Goal: Contribute content: Contribute content

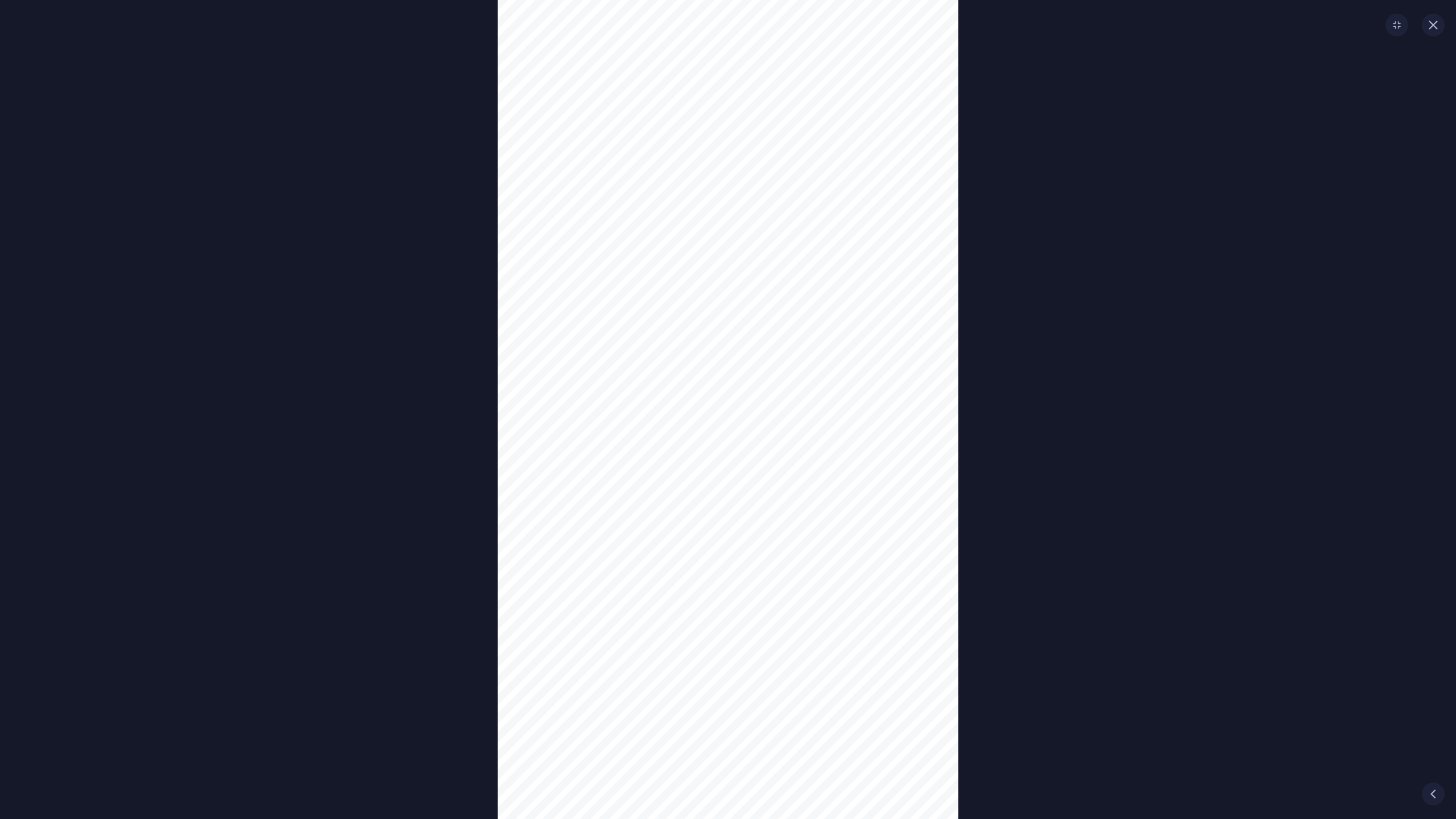
click at [1433, 26] on icon "button" at bounding box center [1434, 25] width 7 height 7
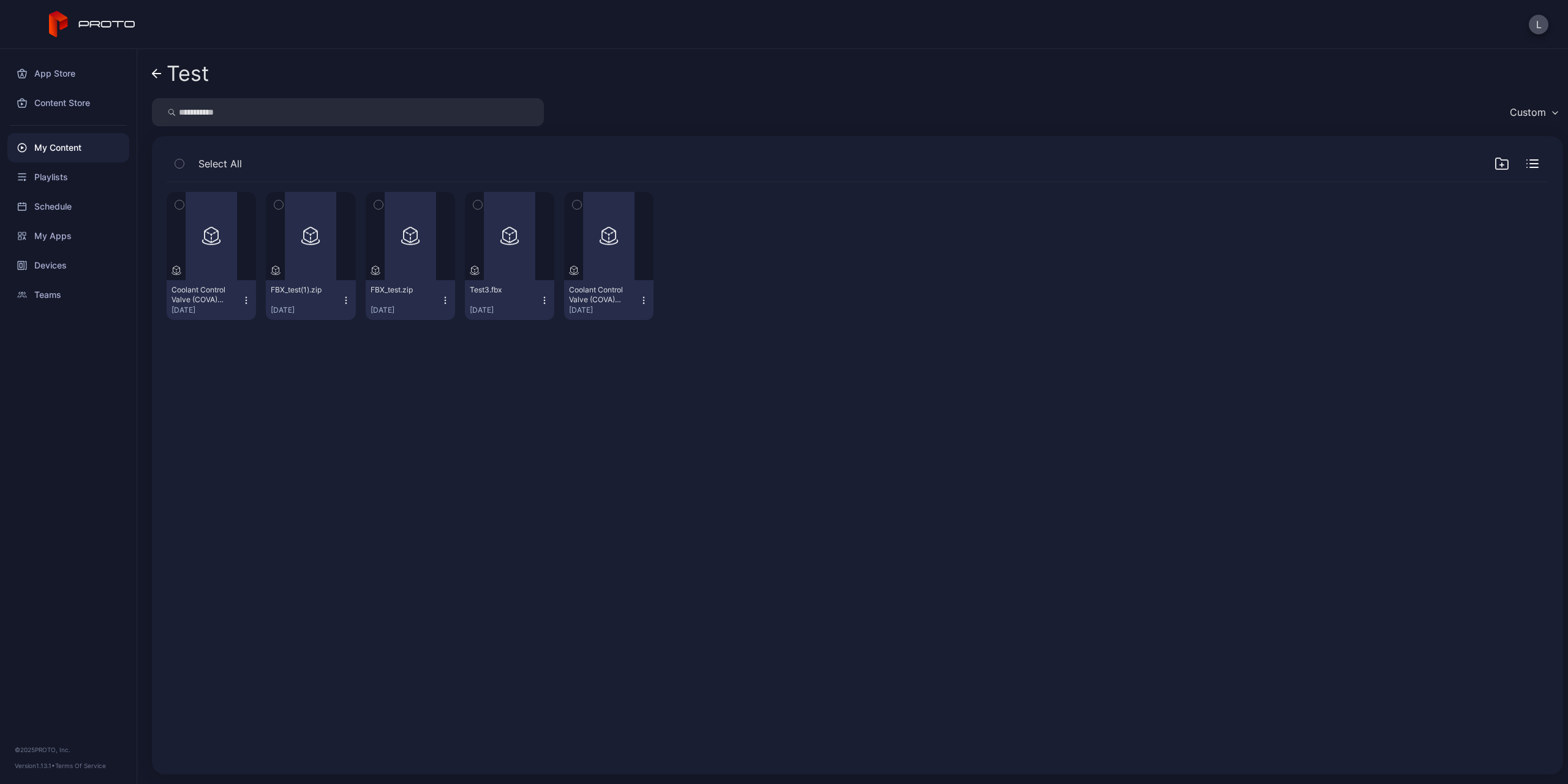
click at [69, 148] on div "My Content" at bounding box center [68, 148] width 122 height 30
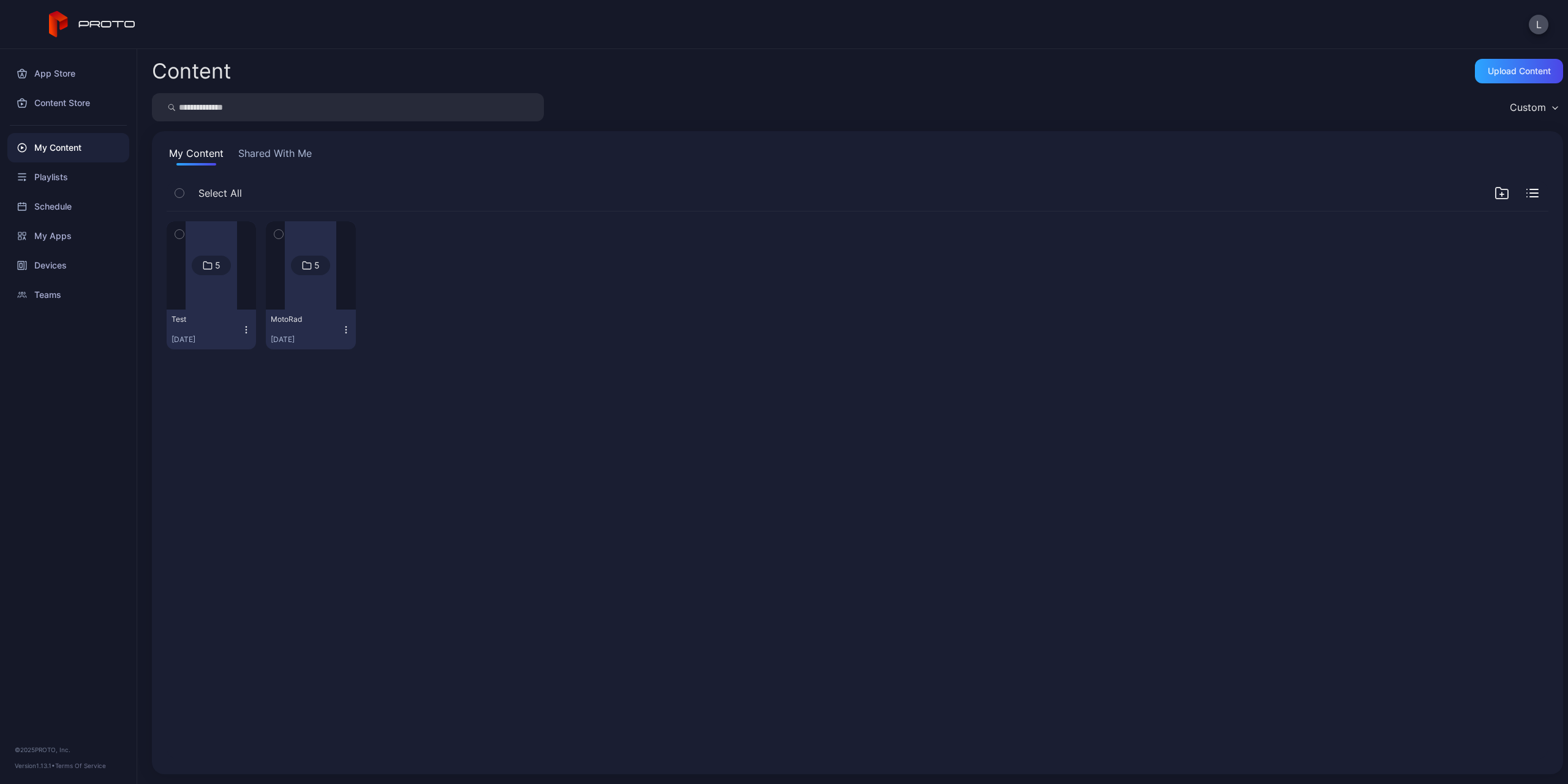
click at [67, 149] on div "My Content" at bounding box center [68, 148] width 122 height 30
click at [1488, 71] on div "Upload Content" at bounding box center [1519, 71] width 63 height 10
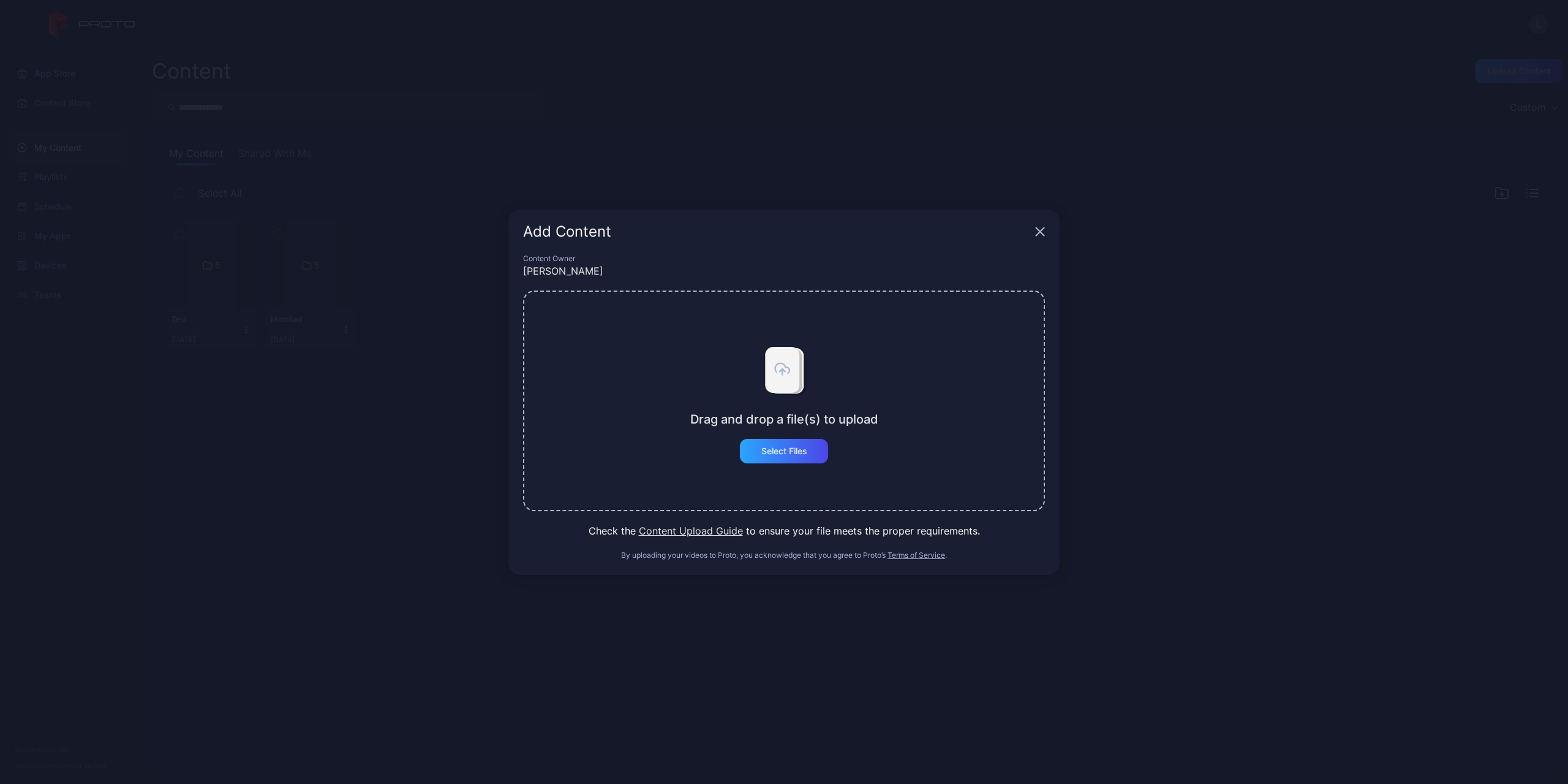
click at [784, 464] on div "Drag and drop a file(s) to upload Select Files" at bounding box center [784, 400] width 522 height 220
click at [785, 457] on div "Select Files" at bounding box center [784, 451] width 88 height 25
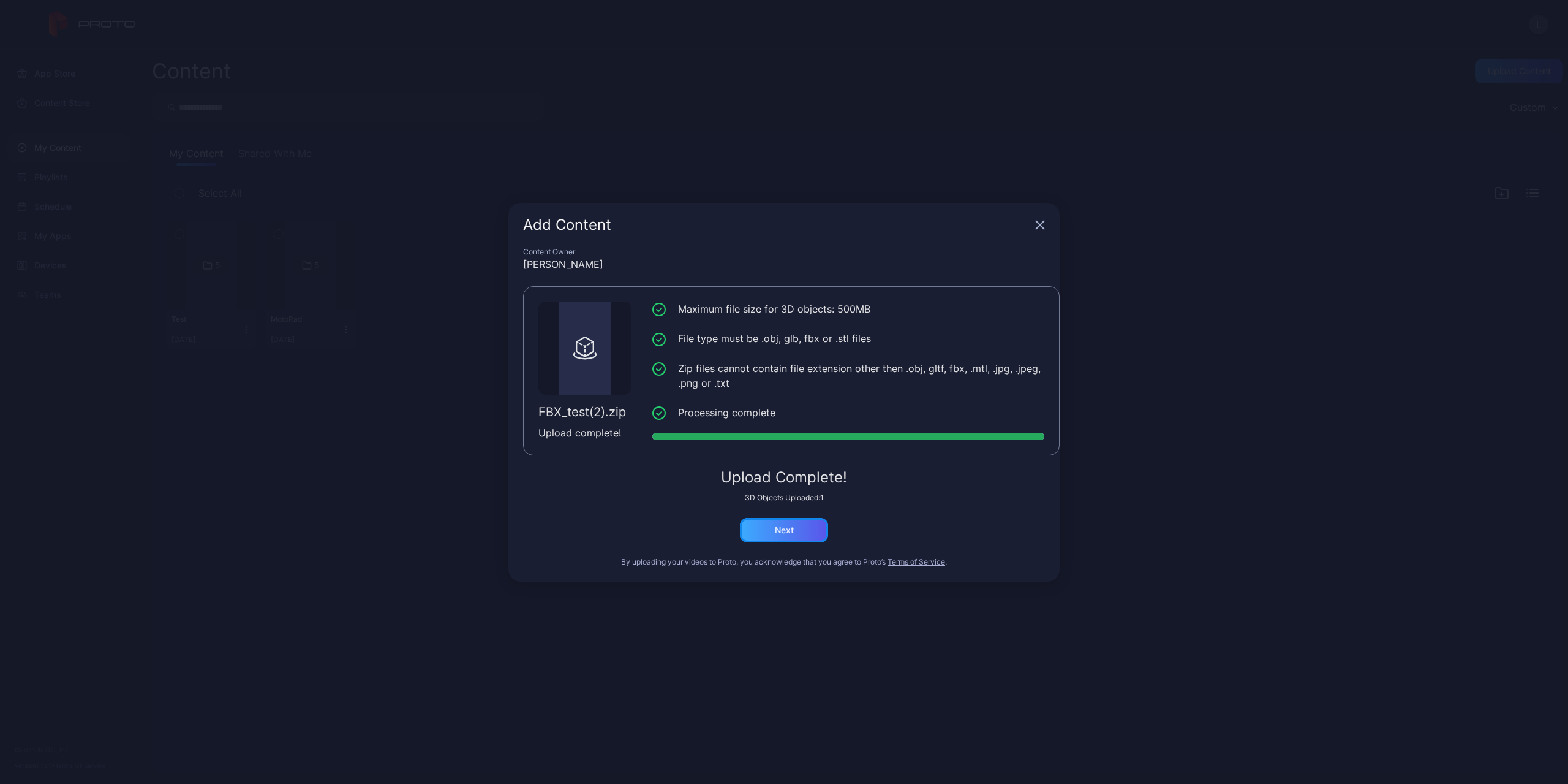
click at [782, 537] on div "Next" at bounding box center [784, 530] width 88 height 25
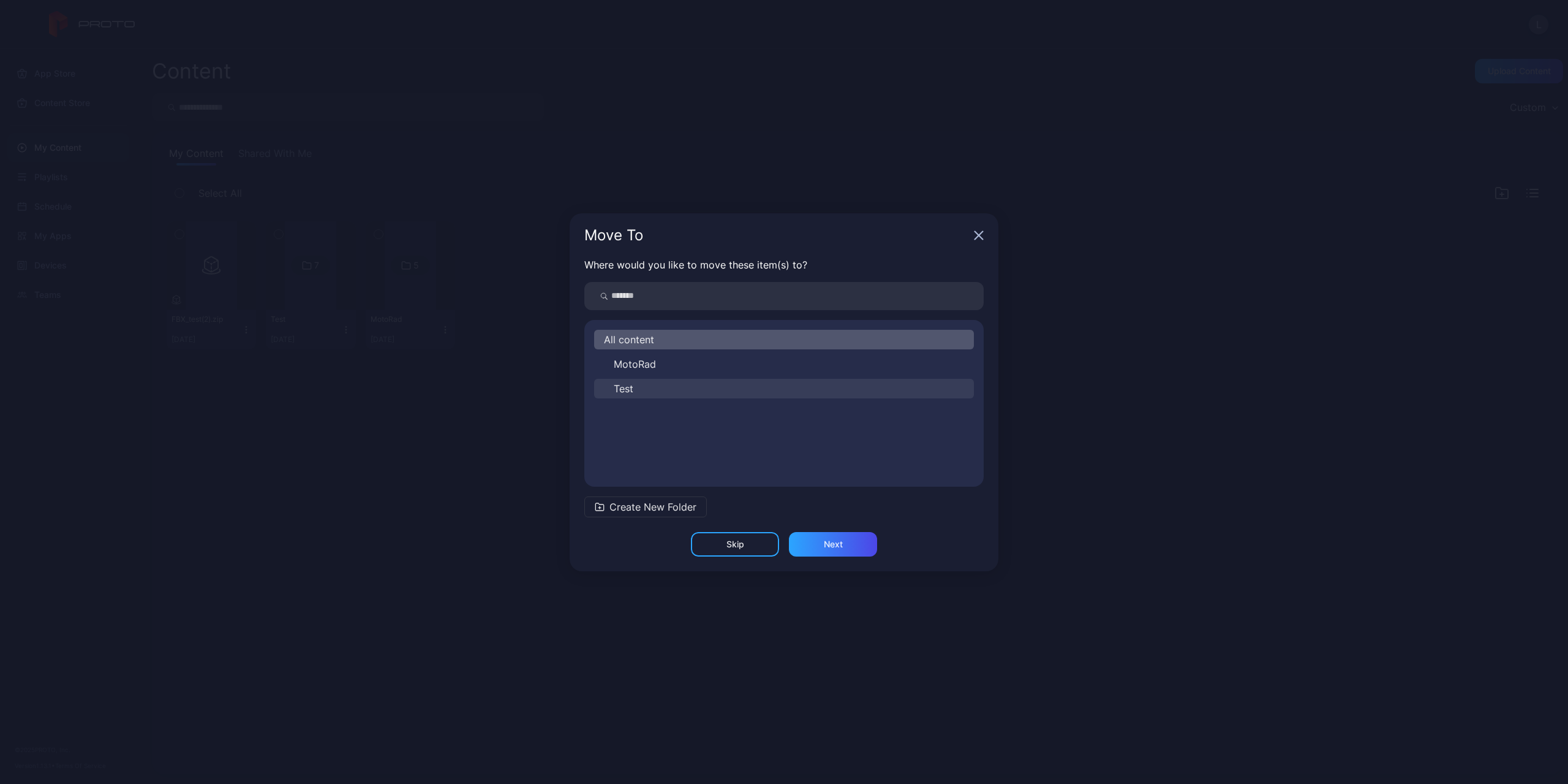
click at [758, 395] on button "Test" at bounding box center [784, 388] width 380 height 20
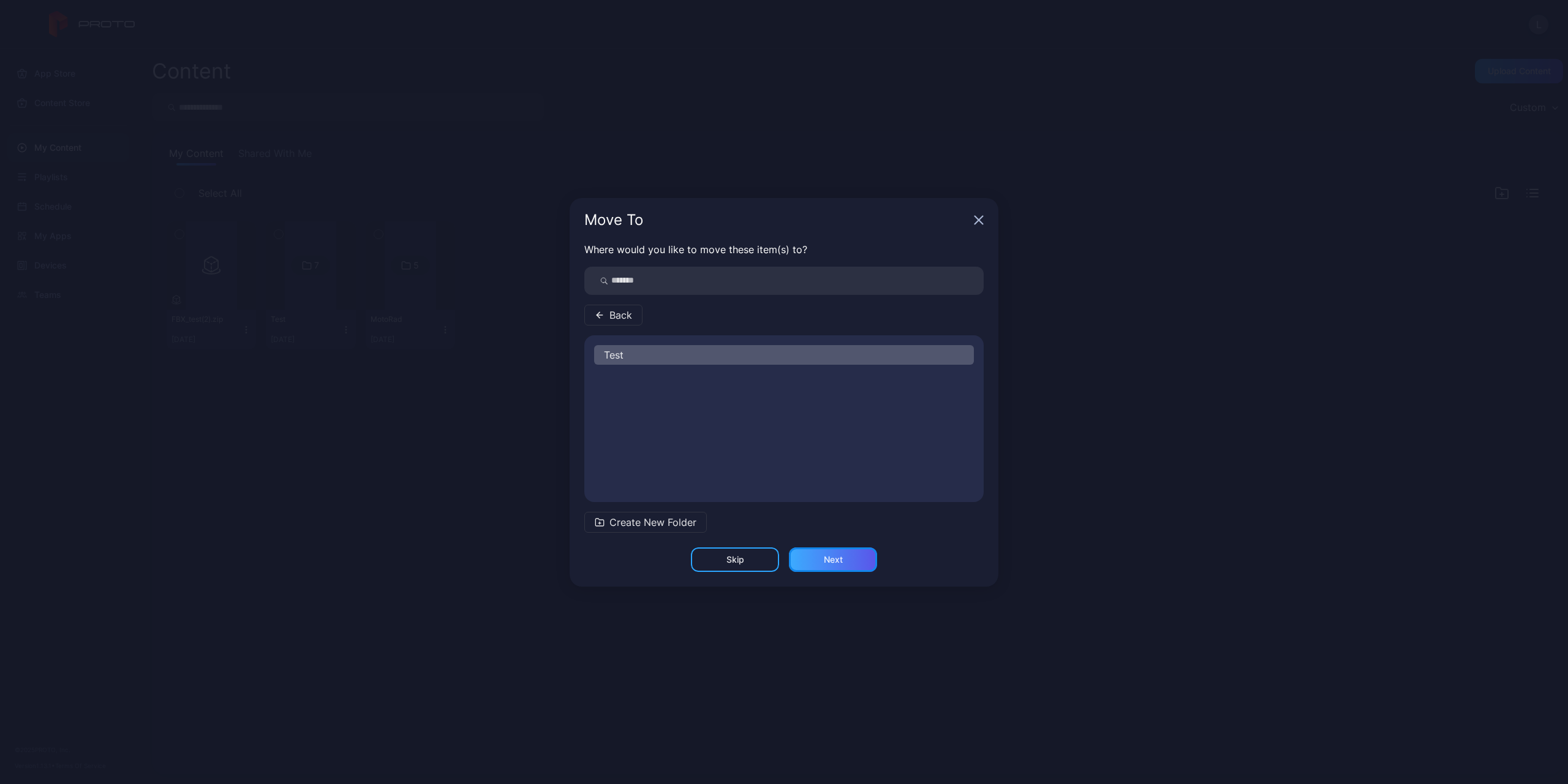
click at [808, 555] on div "Next" at bounding box center [833, 559] width 88 height 25
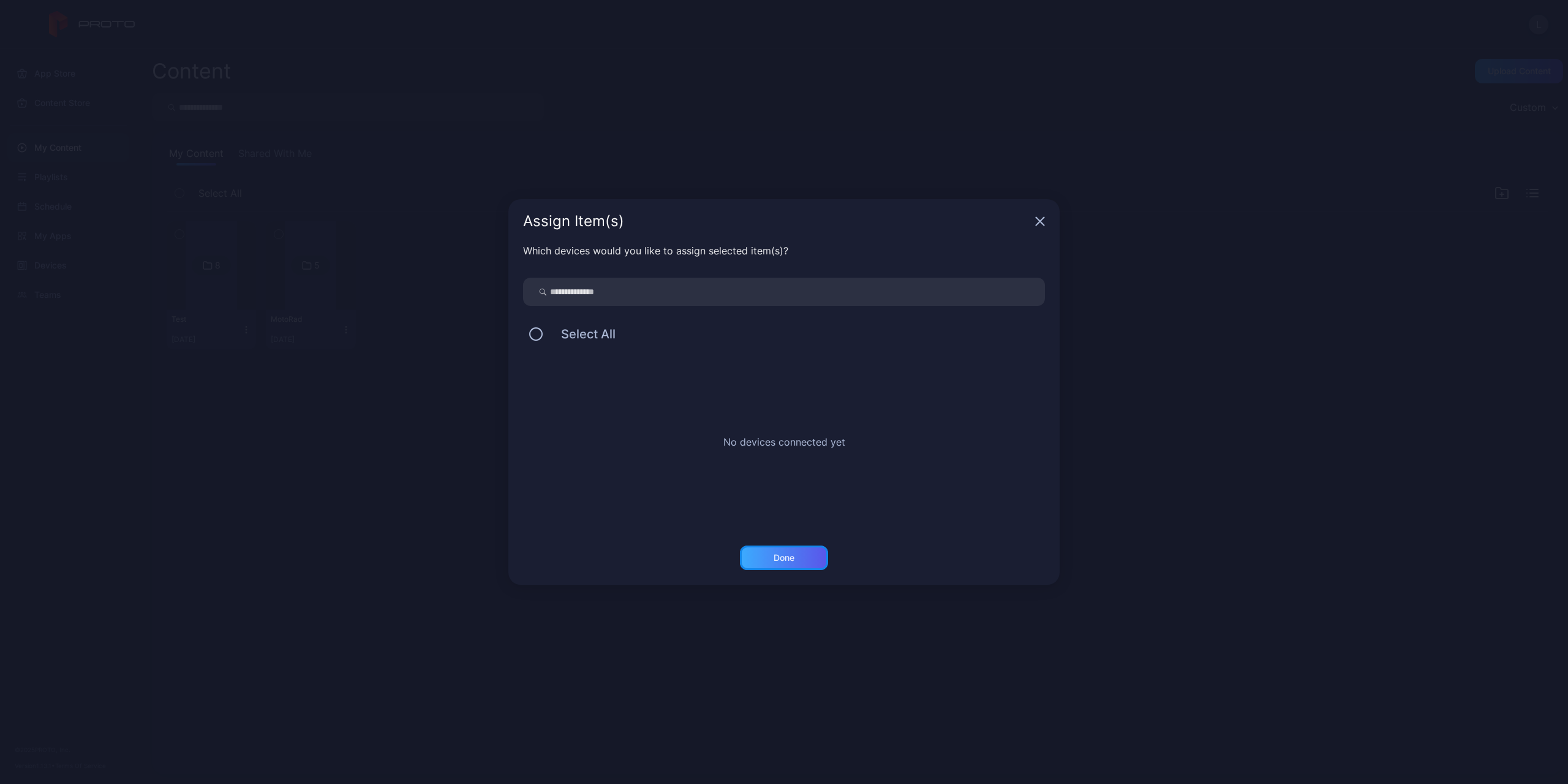
click at [810, 562] on div "Done" at bounding box center [784, 557] width 88 height 25
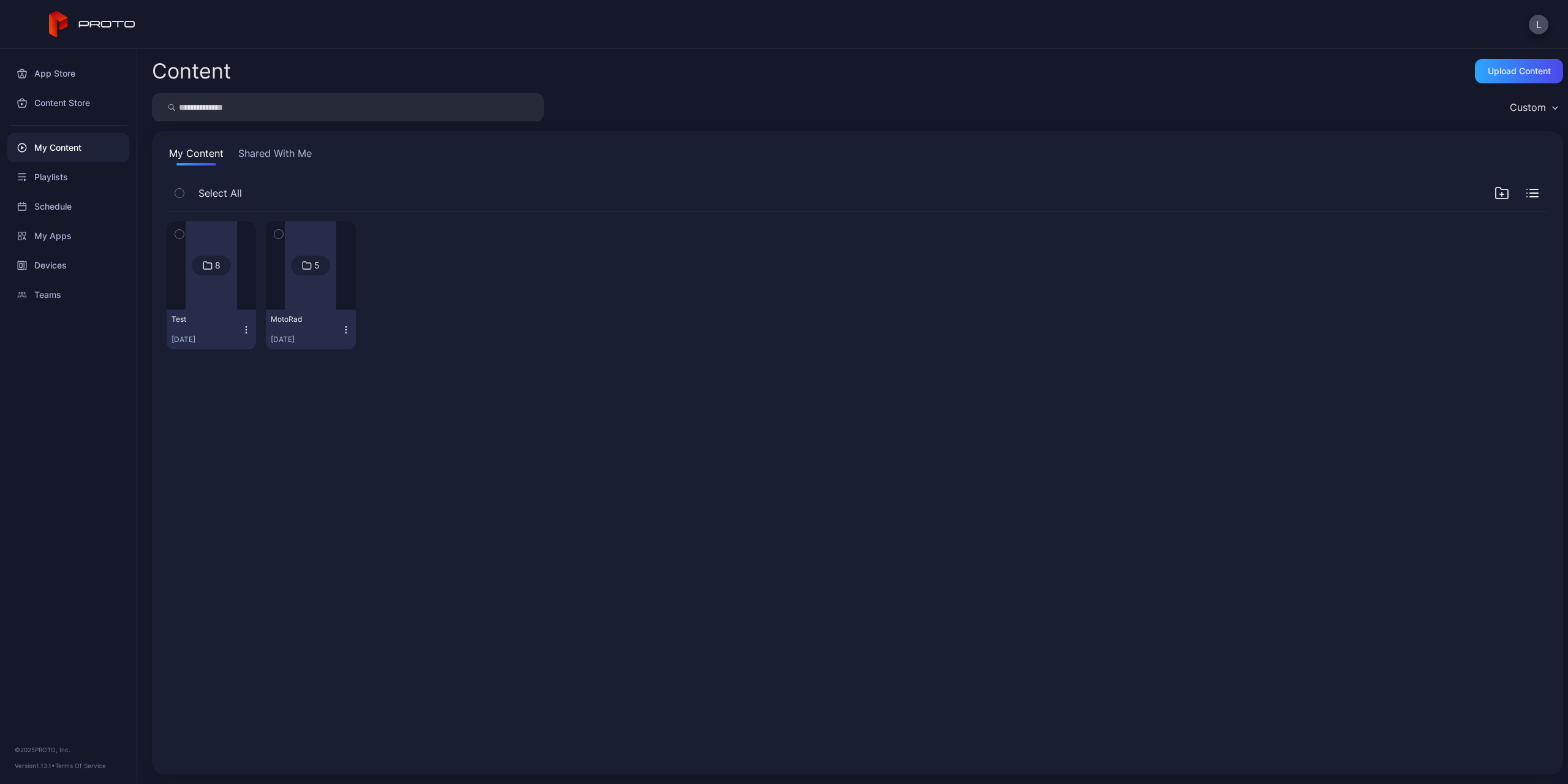
click at [225, 277] on div at bounding box center [211, 265] width 52 height 88
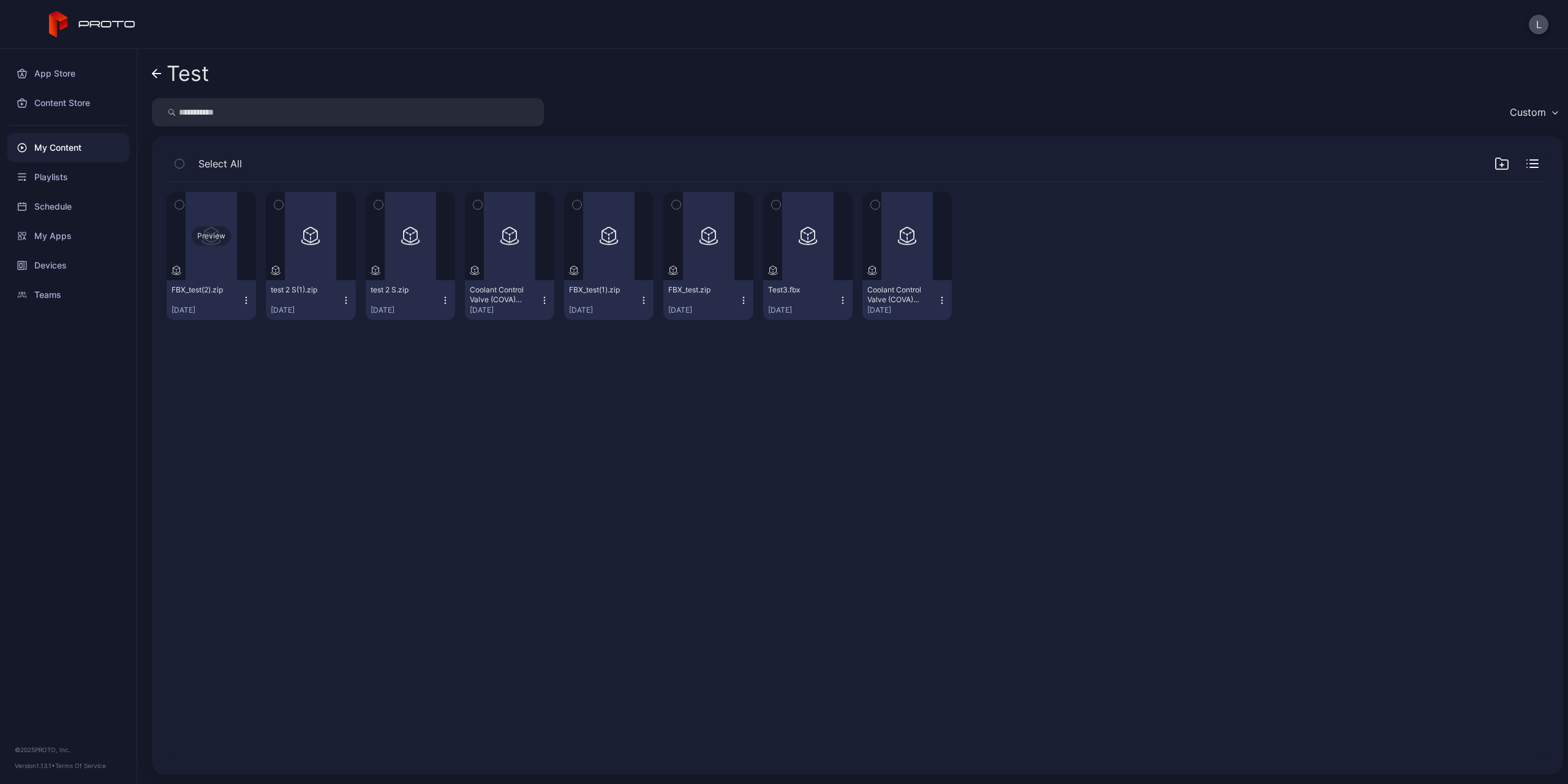
click at [217, 270] on div "Preview" at bounding box center [211, 236] width 90 height 88
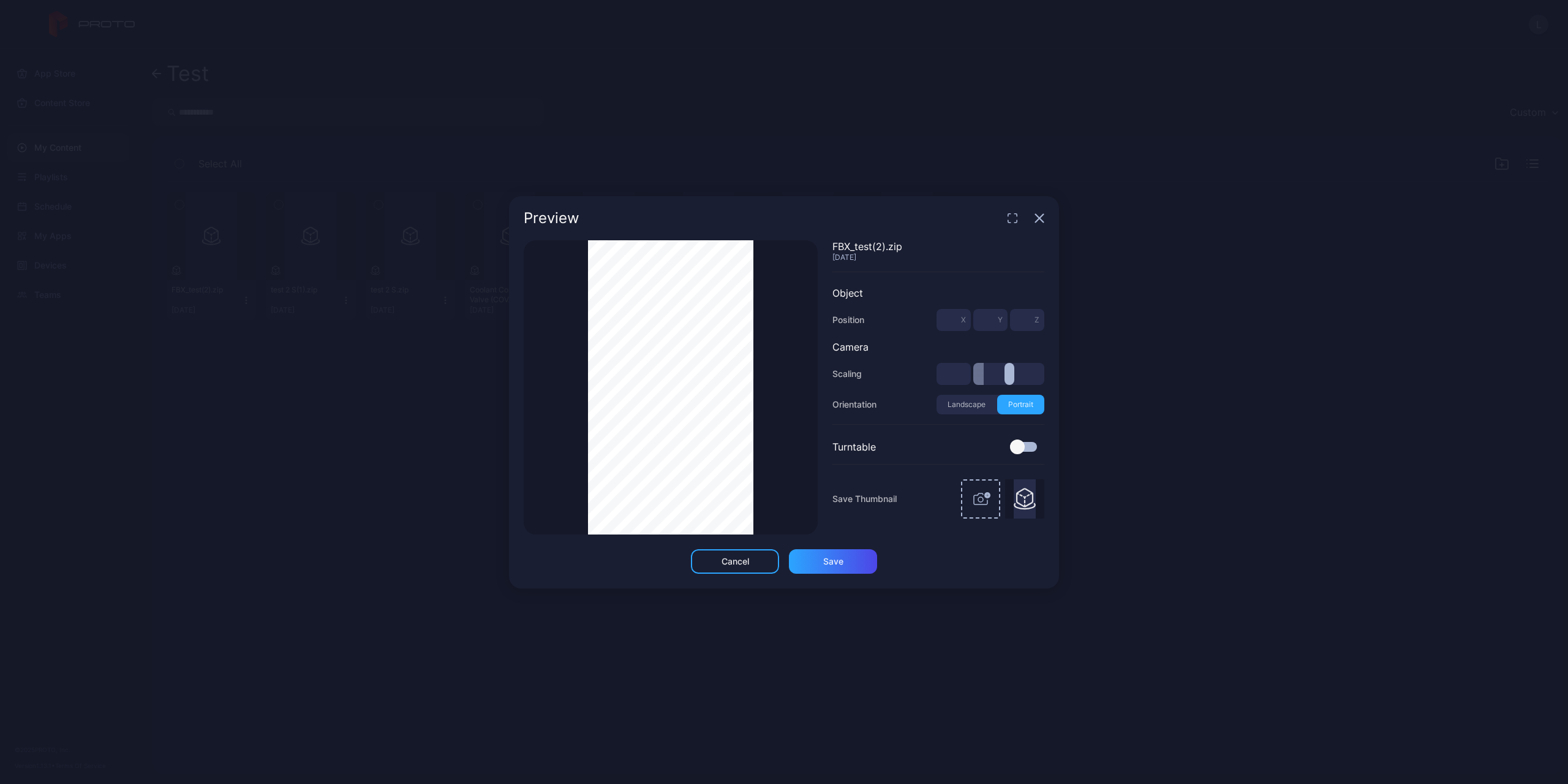
click at [826, 278] on div "Thumbnail Saved FBX_test(2).zip Sep 23, 2025 Object Position * X * Y * Z Camera…" at bounding box center [784, 387] width 521 height 295
click at [786, 456] on div "Thumbnail Saved" at bounding box center [671, 387] width 294 height 295
type input "***"
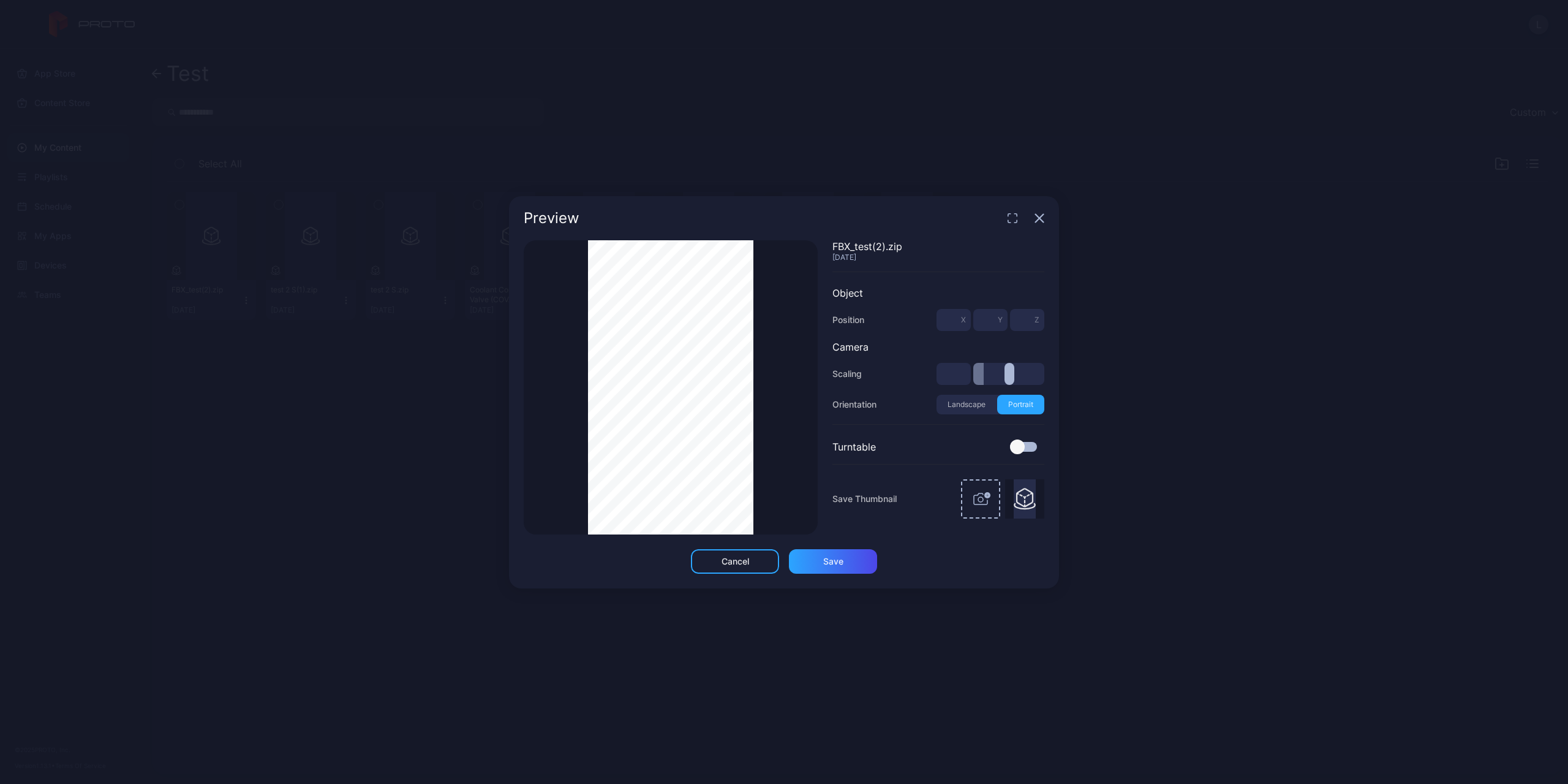
type input "***"
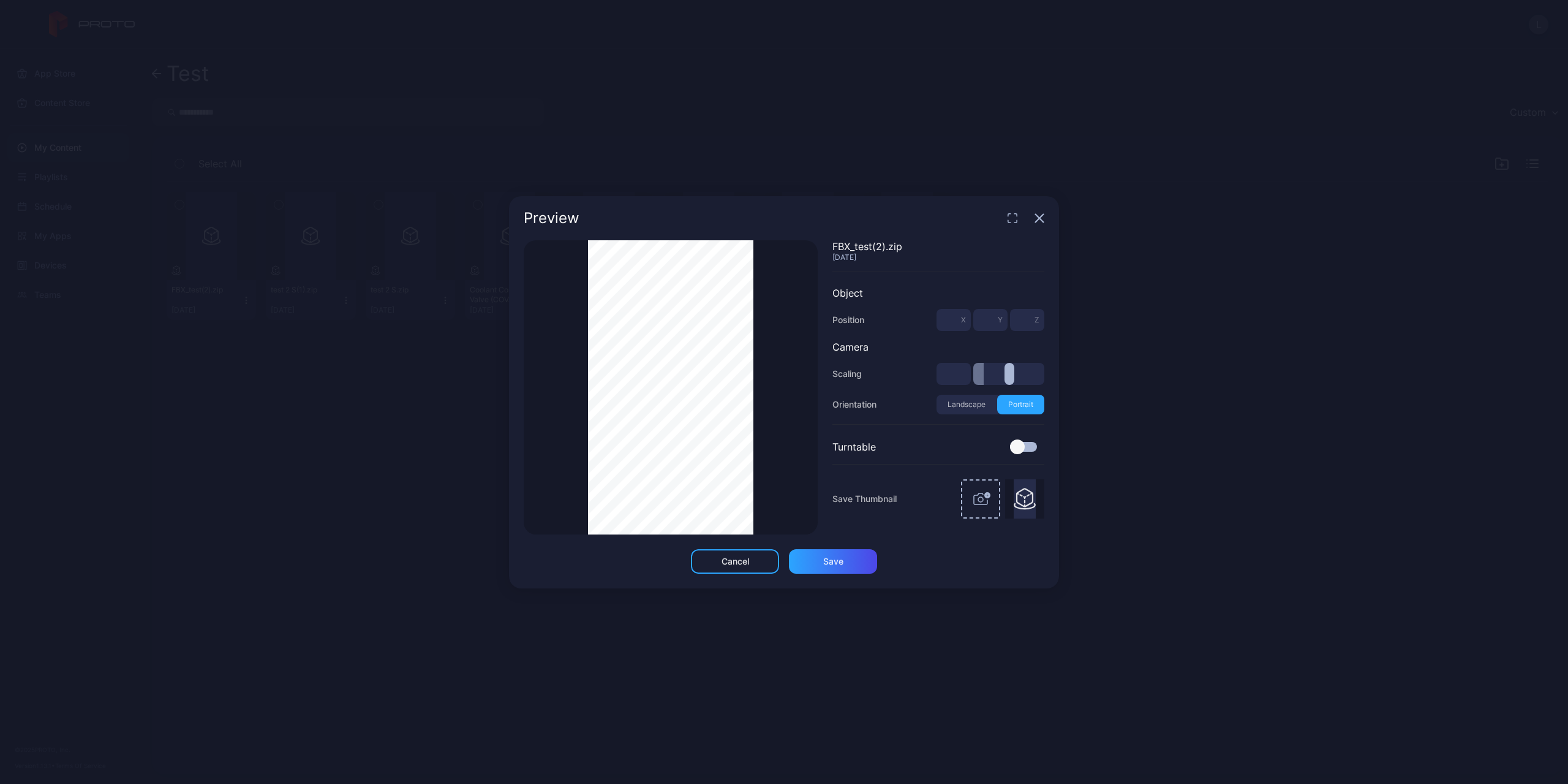
type input "***"
type input "*"
type input "***"
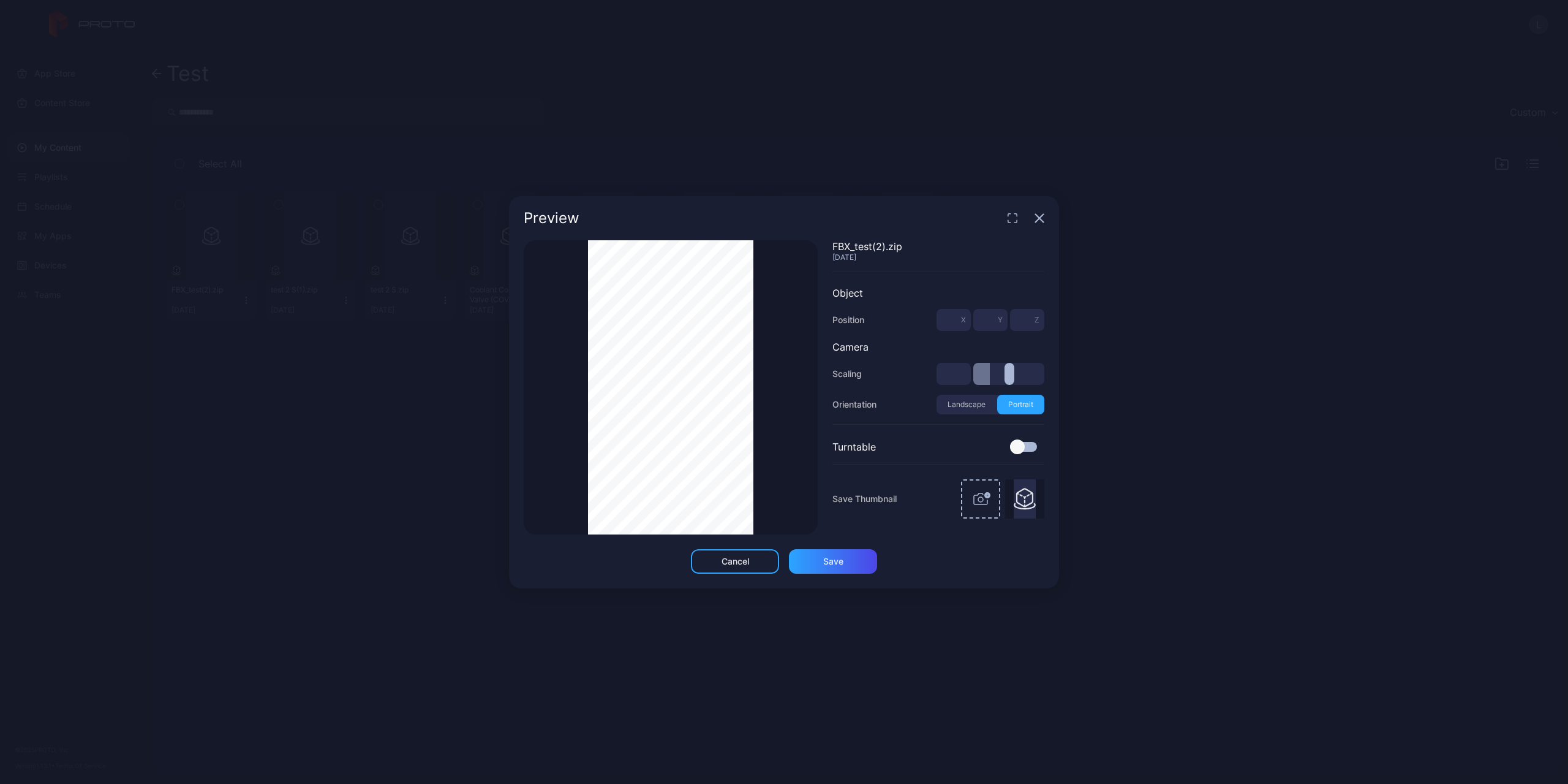
type input "***"
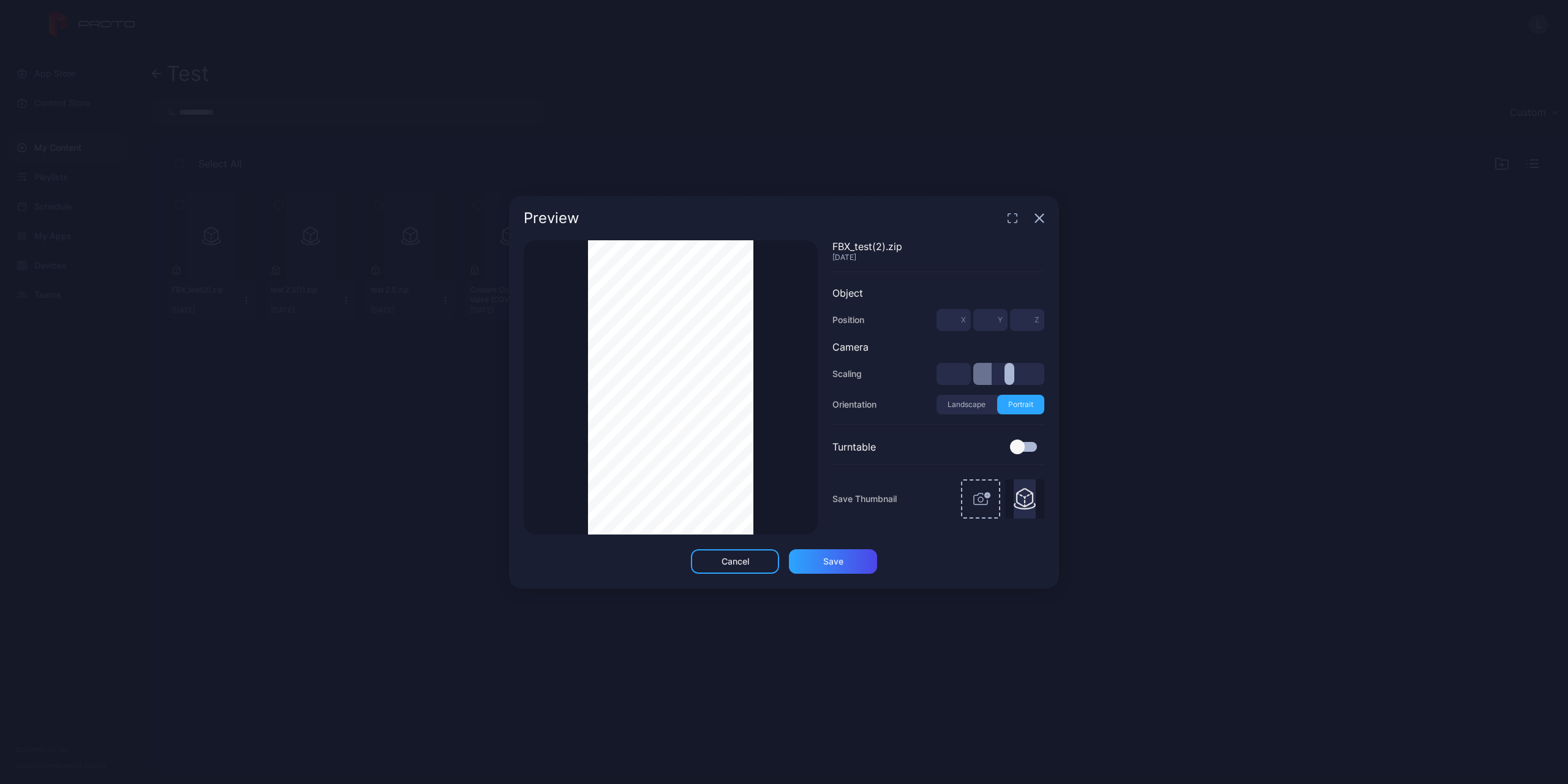
type input "***"
type input "*"
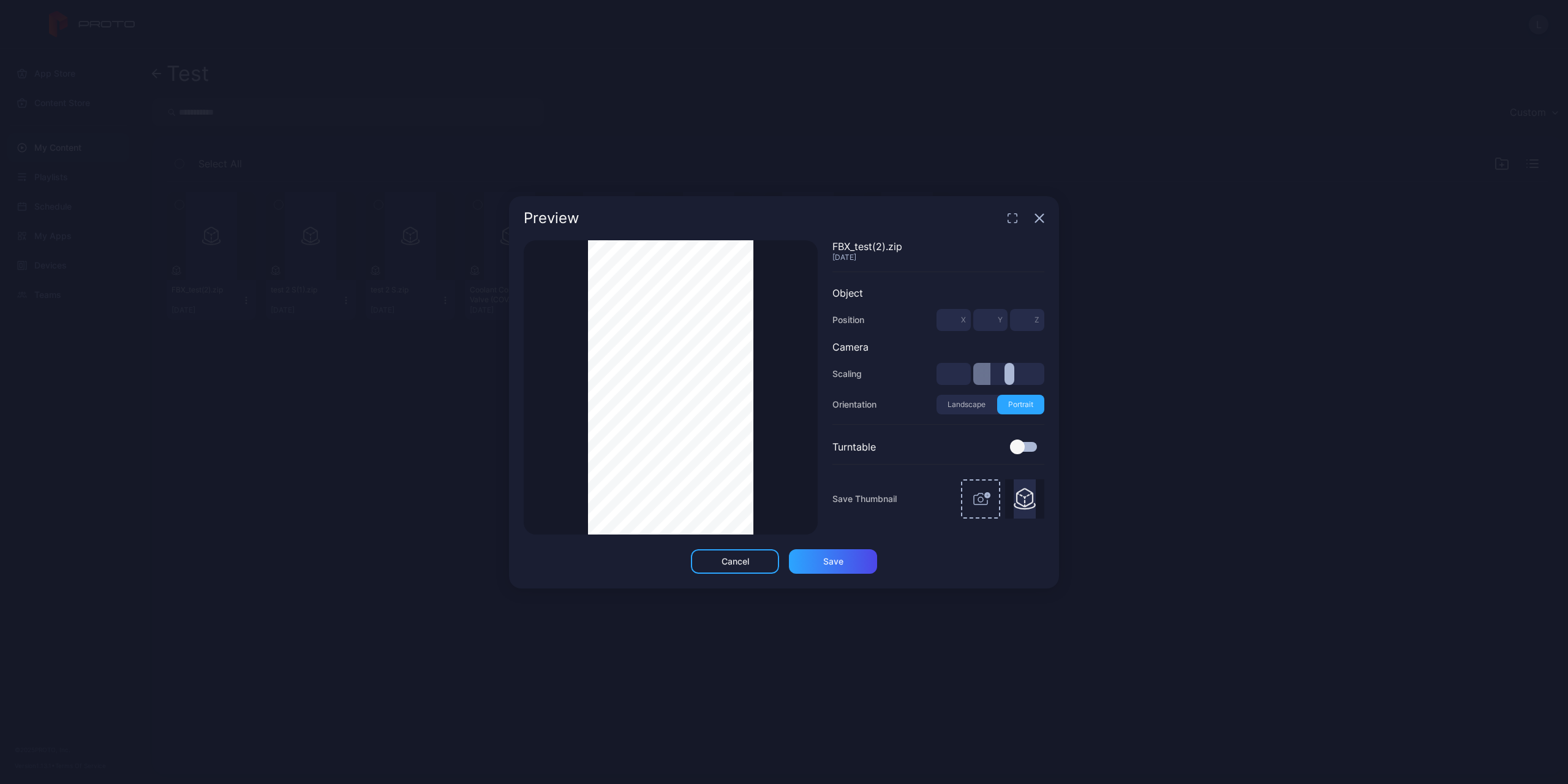
type input "*"
type input "***"
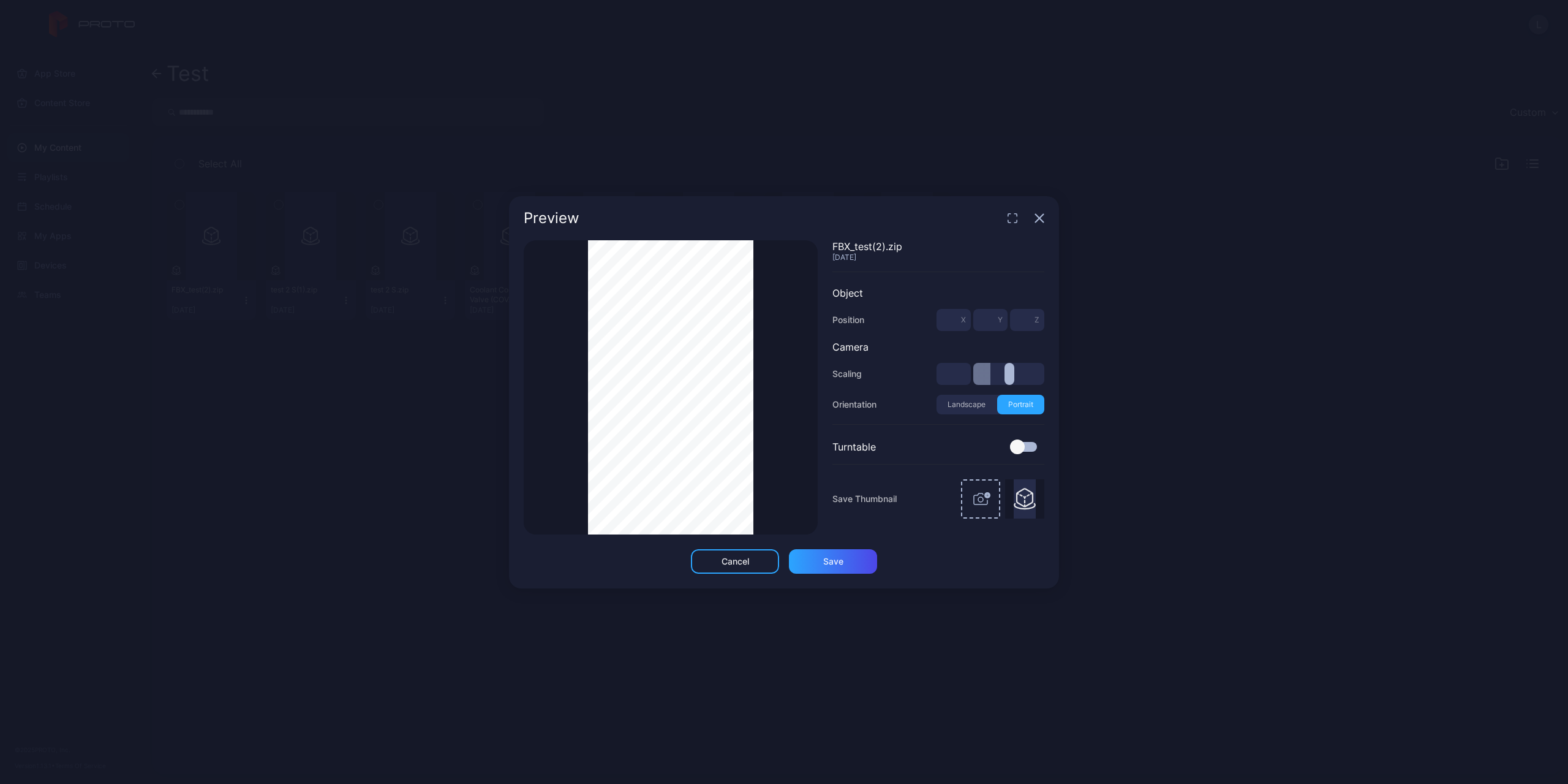
type input "***"
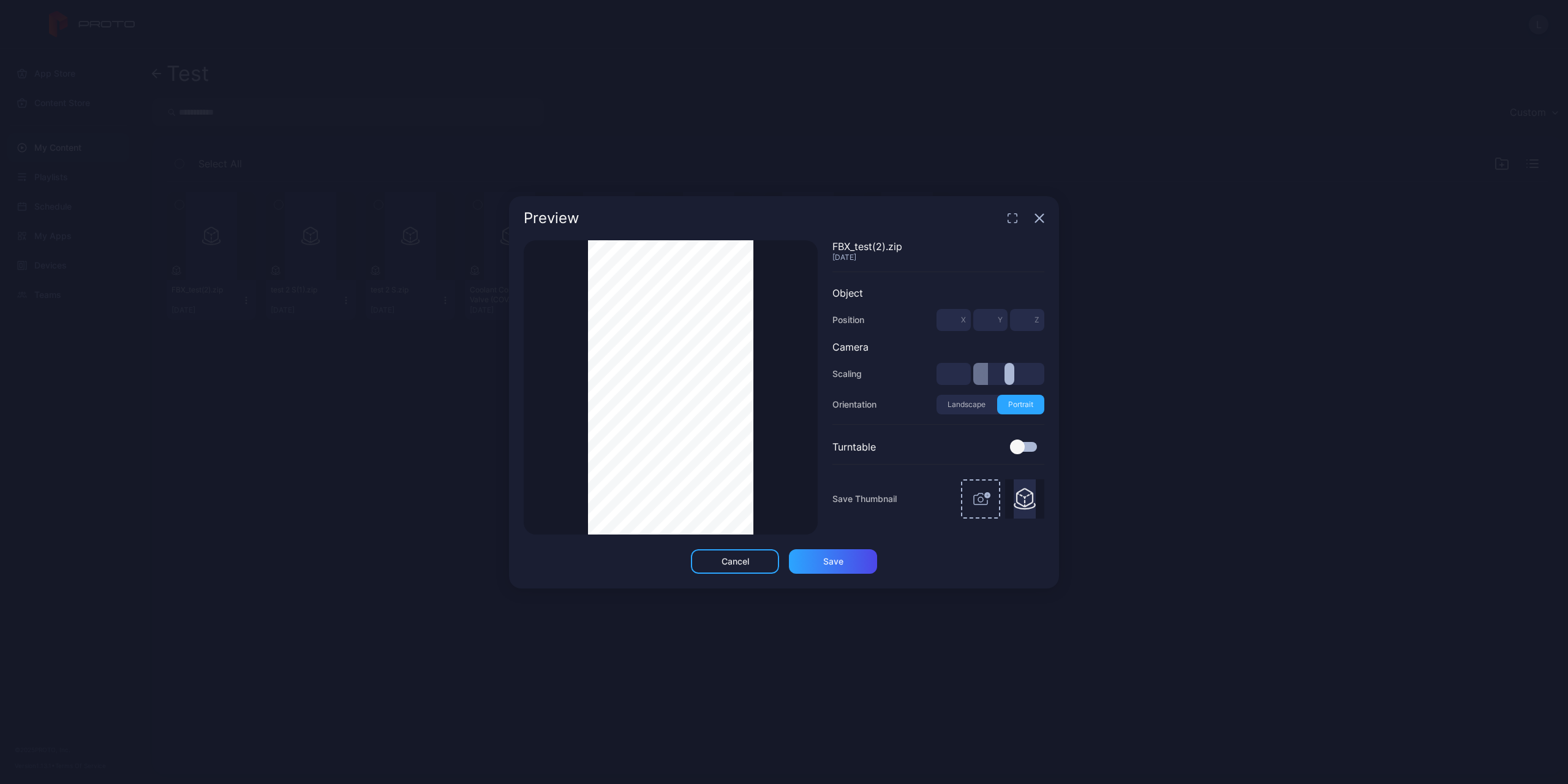
type input "***"
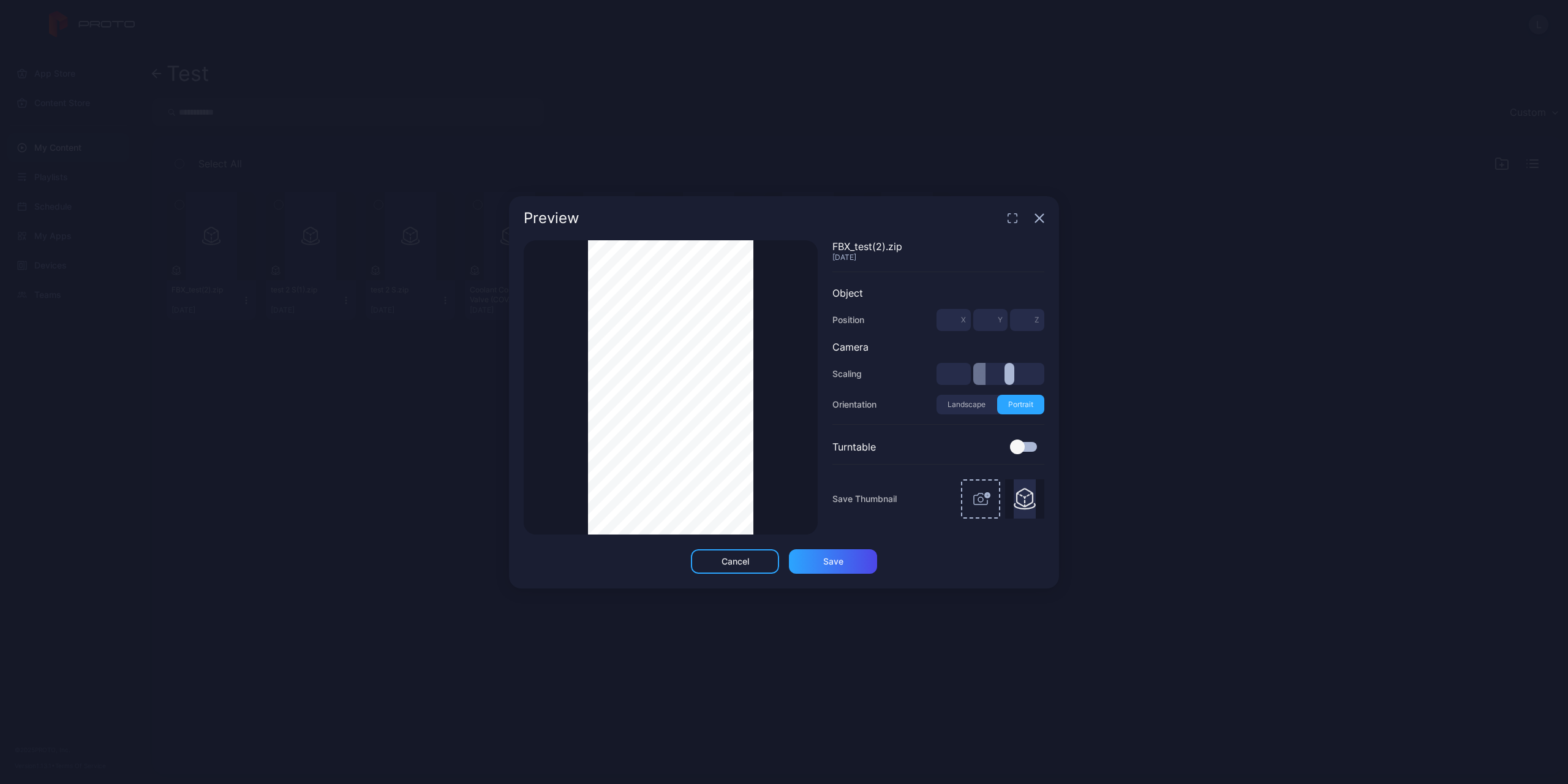
type input "***"
click at [985, 378] on input "range" at bounding box center [1009, 374] width 71 height 22
click at [976, 406] on button "Landscape" at bounding box center [967, 405] width 61 height 20
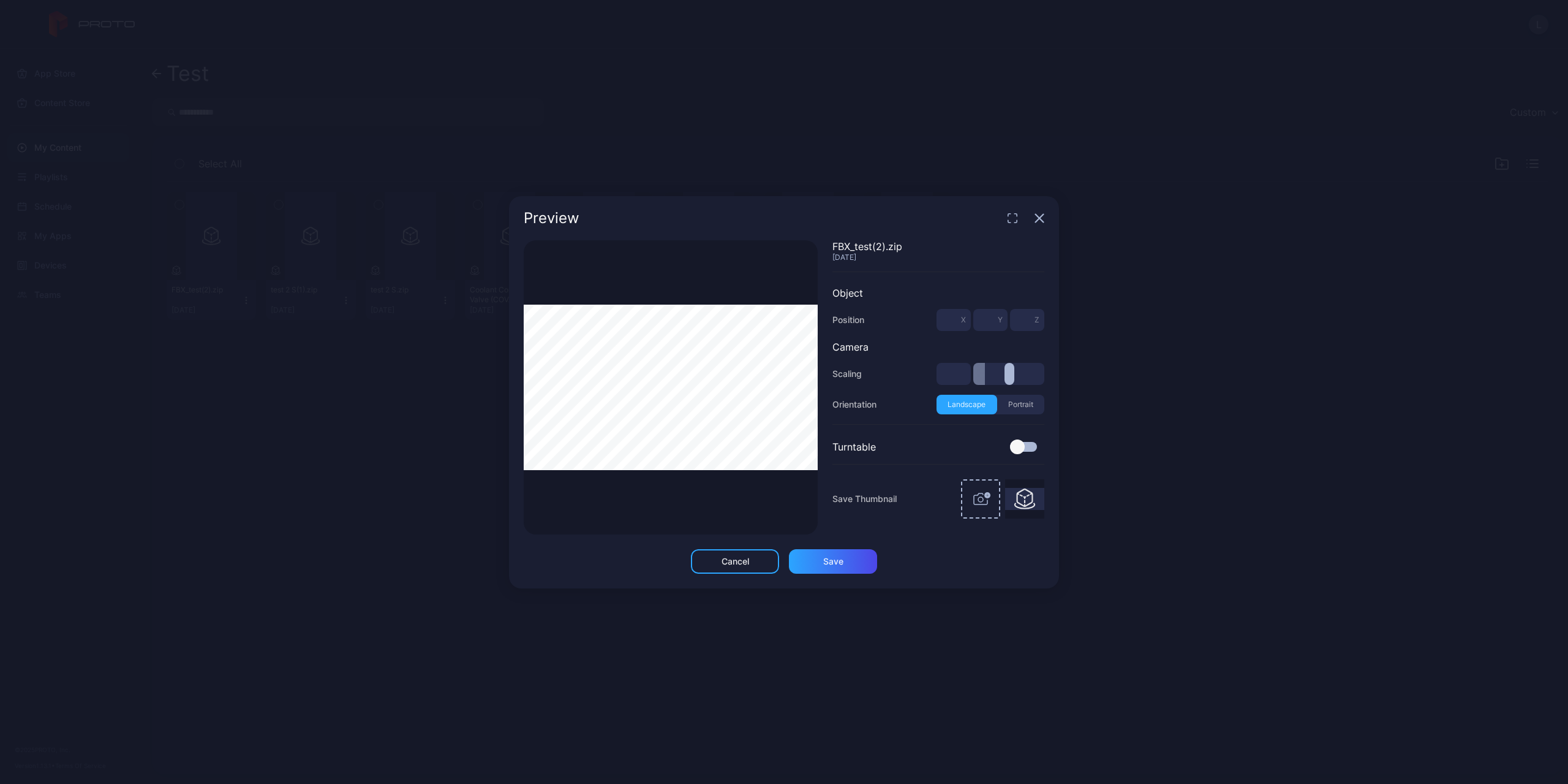
click at [1019, 405] on button "Portrait" at bounding box center [1022, 405] width 48 height 20
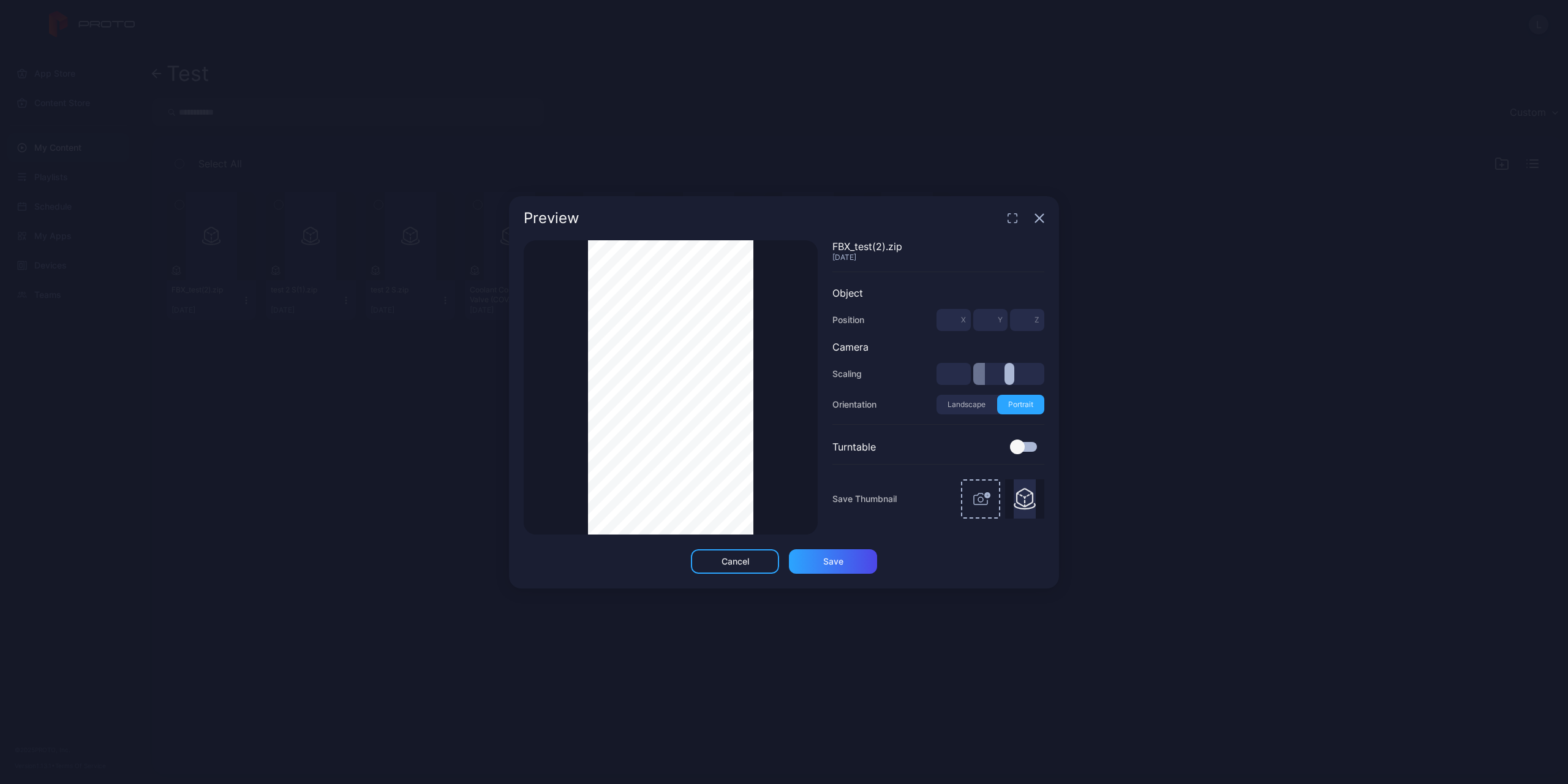
drag, startPoint x: 1023, startPoint y: 449, endPoint x: 1067, endPoint y: 456, distance: 44.6
click at [1067, 456] on div "Preview Thumbnail Saved FBX_test(2).zip Sep 23, 2025 Object Position * X * Y * …" at bounding box center [784, 392] width 1568 height 784
click at [1034, 450] on div at bounding box center [1024, 447] width 27 height 10
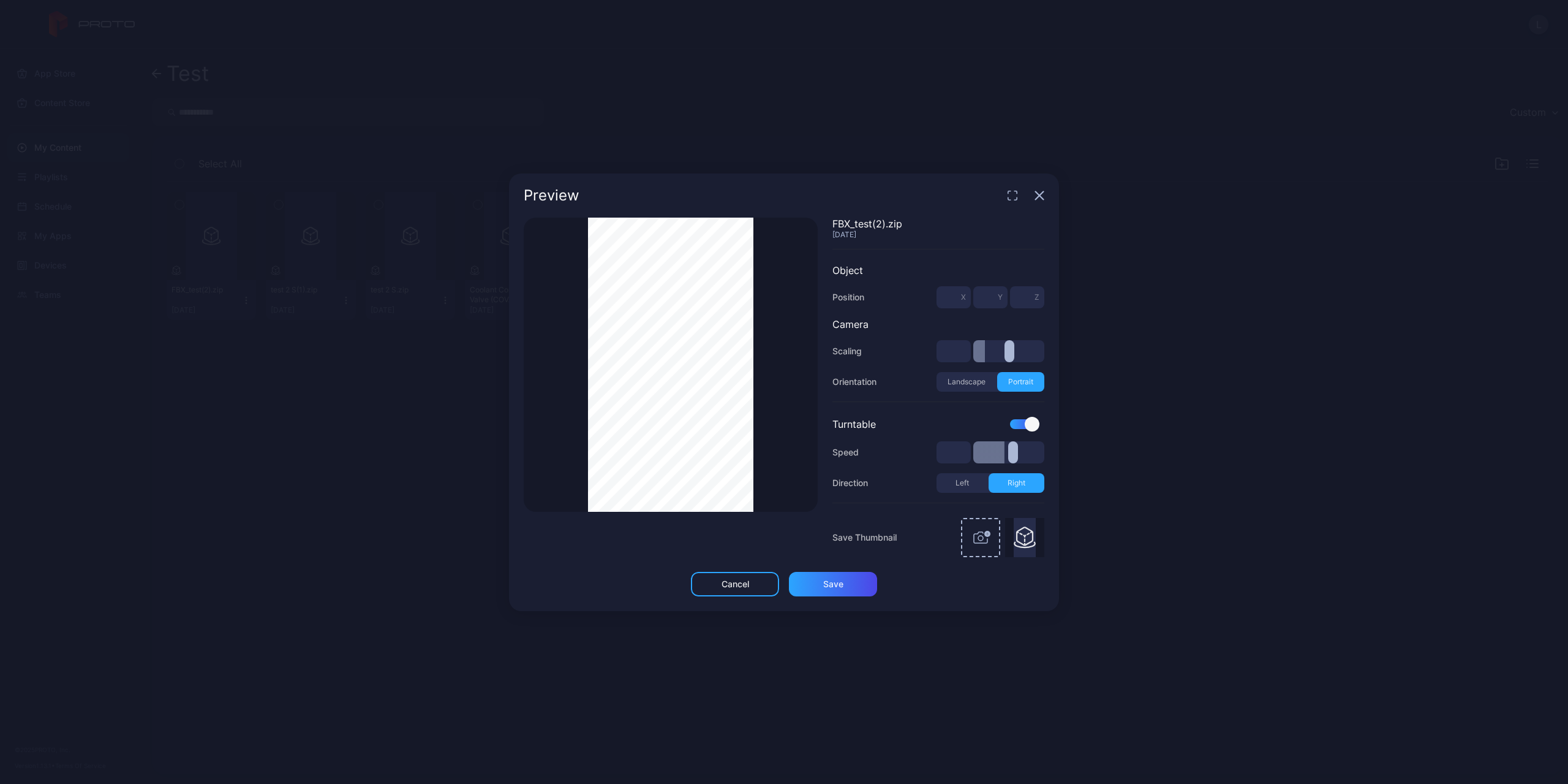
click at [1031, 427] on div at bounding box center [1032, 424] width 15 height 15
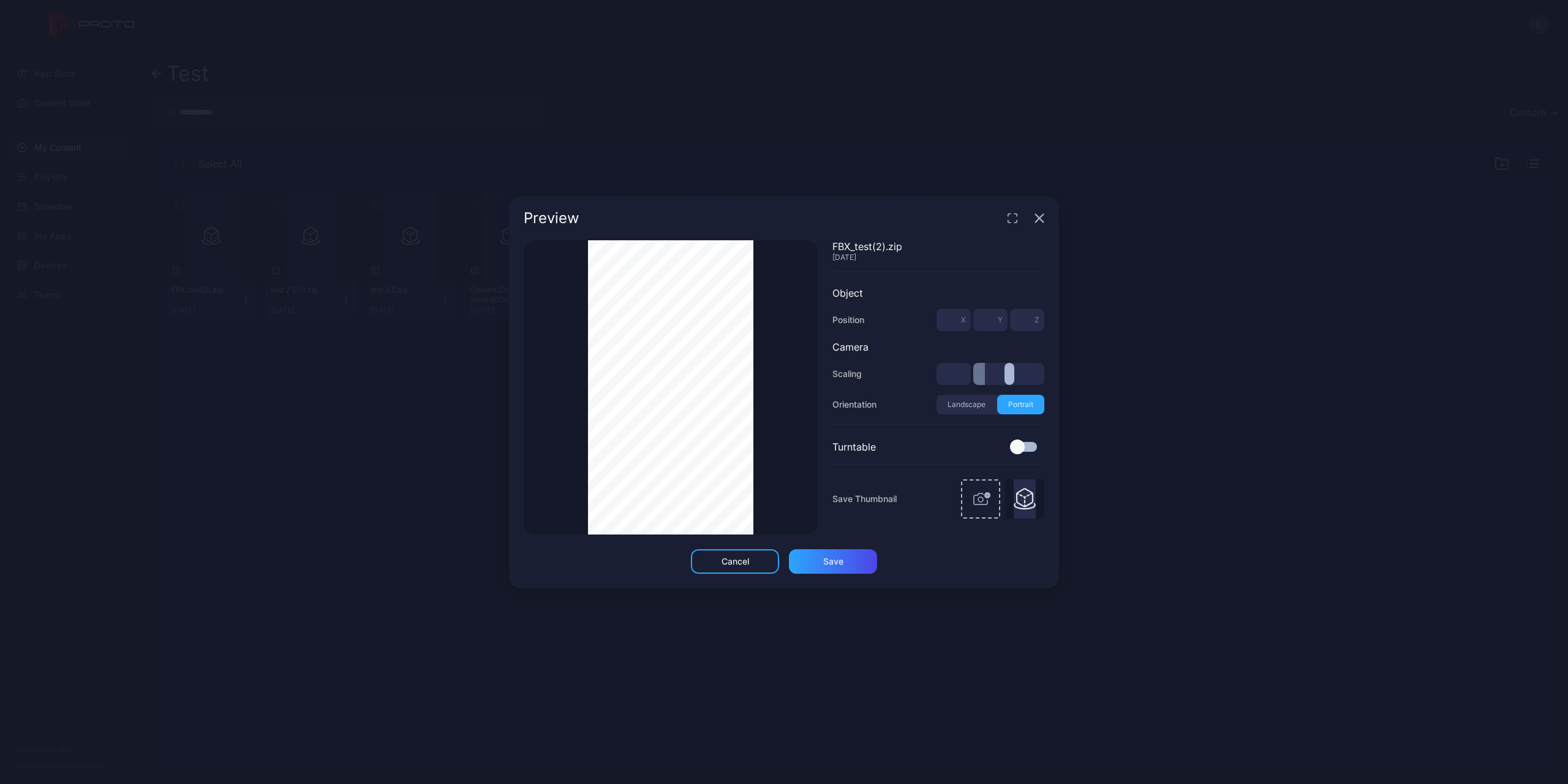
click at [801, 398] on div "Thumbnail Saved" at bounding box center [671, 387] width 294 height 295
click at [1039, 224] on div "Preview" at bounding box center [784, 218] width 550 height 44
click at [1039, 216] on icon "button" at bounding box center [1039, 218] width 8 height 8
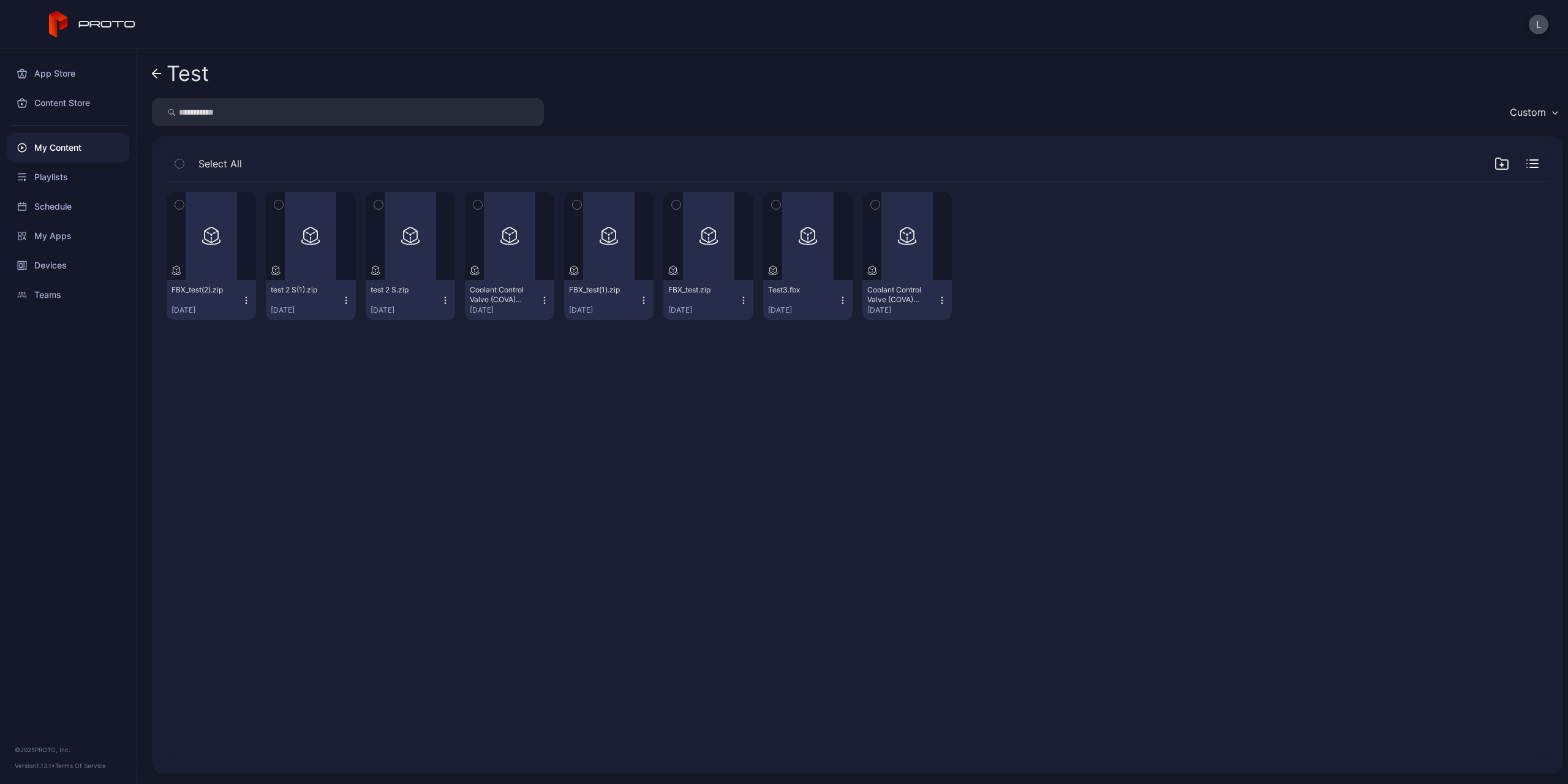
click at [66, 145] on div "My Content" at bounding box center [68, 148] width 122 height 30
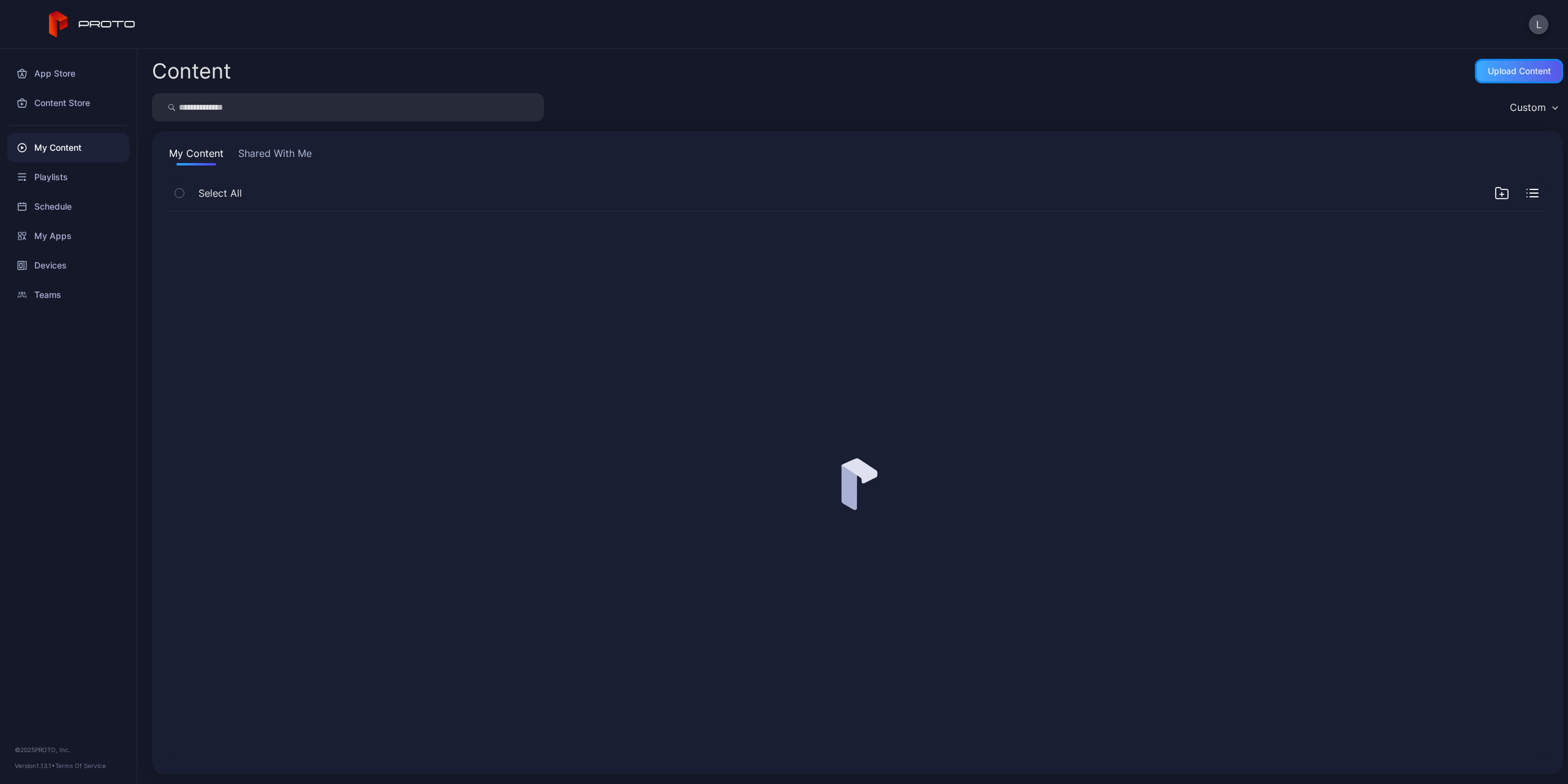
click at [1531, 73] on div "Upload Content" at bounding box center [1519, 71] width 63 height 10
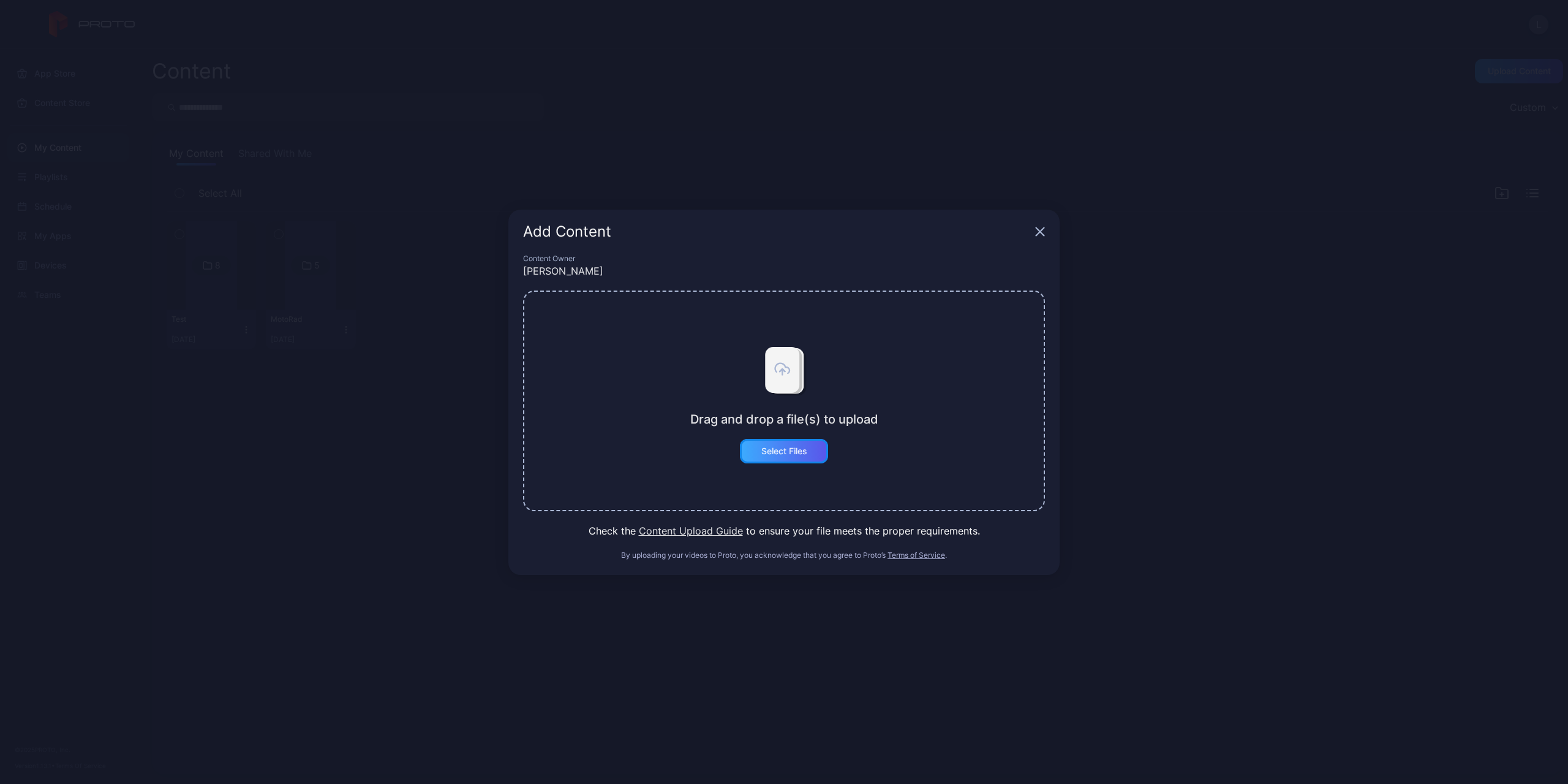
click at [809, 447] on div "Select Files" at bounding box center [784, 451] width 88 height 25
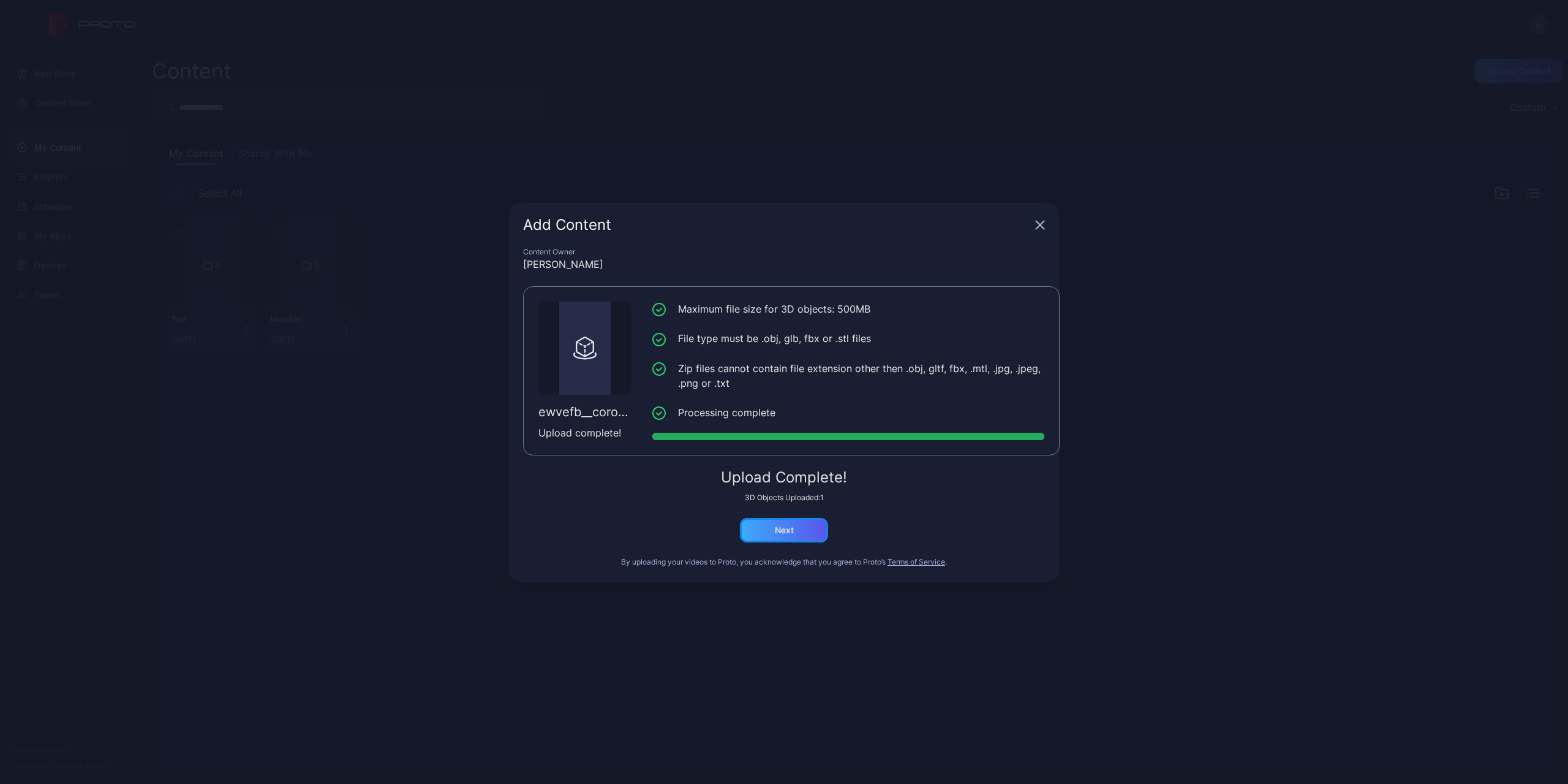
click at [801, 523] on div "Next" at bounding box center [784, 530] width 88 height 25
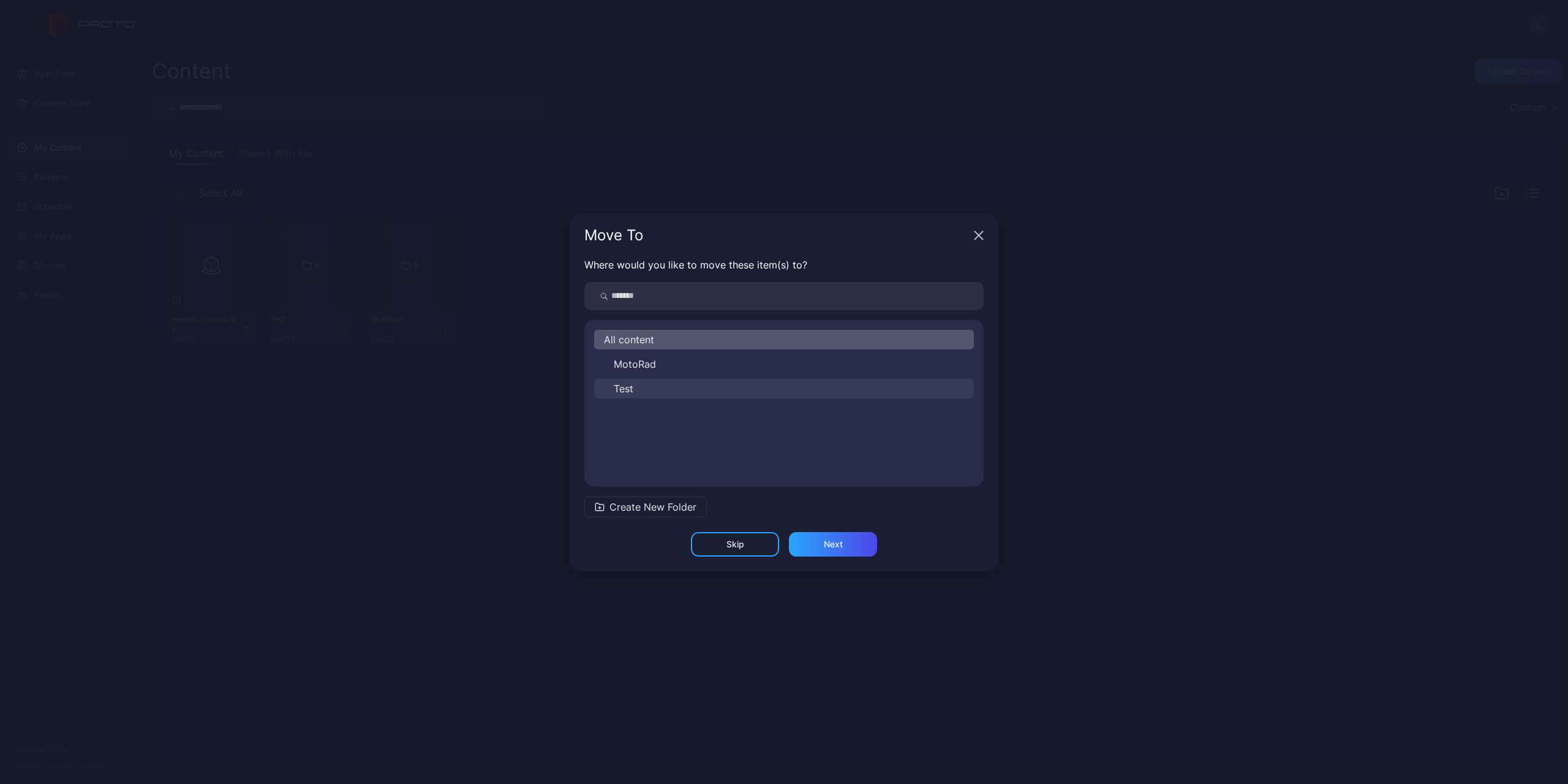
click at [710, 392] on button "Test" at bounding box center [784, 388] width 380 height 20
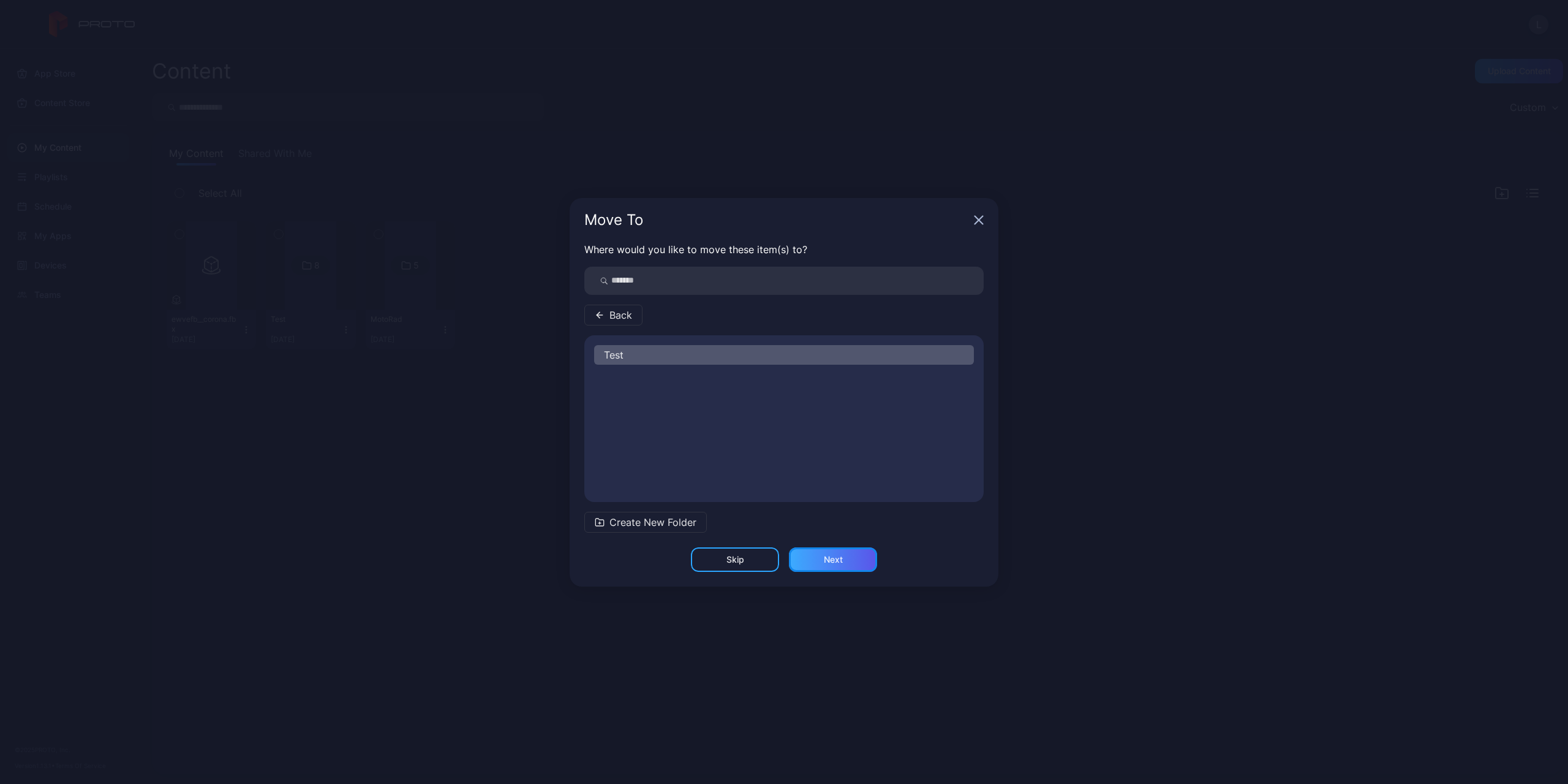
click at [842, 563] on div "Next" at bounding box center [833, 559] width 19 height 10
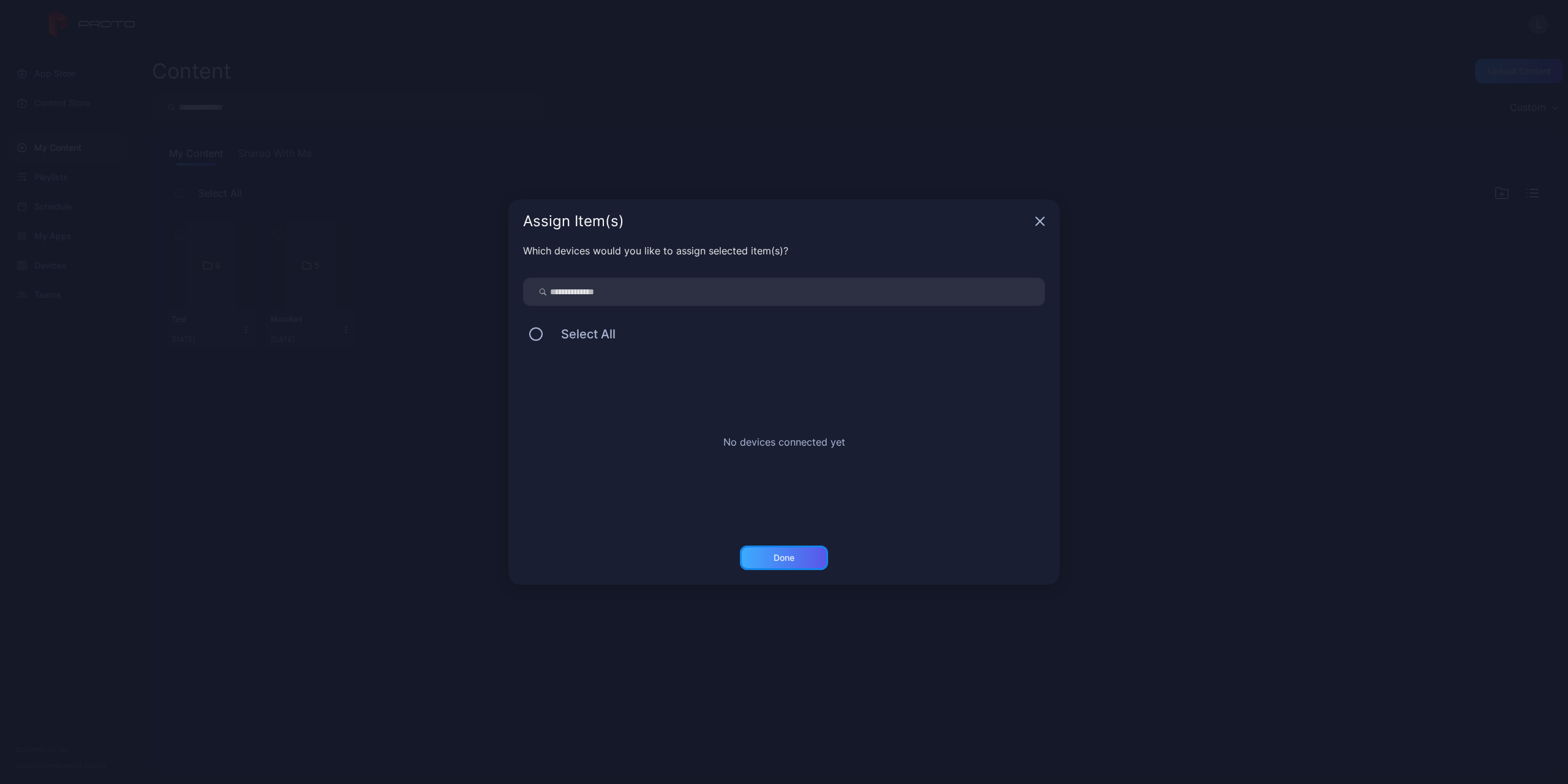
click at [804, 559] on div "Done" at bounding box center [784, 557] width 88 height 25
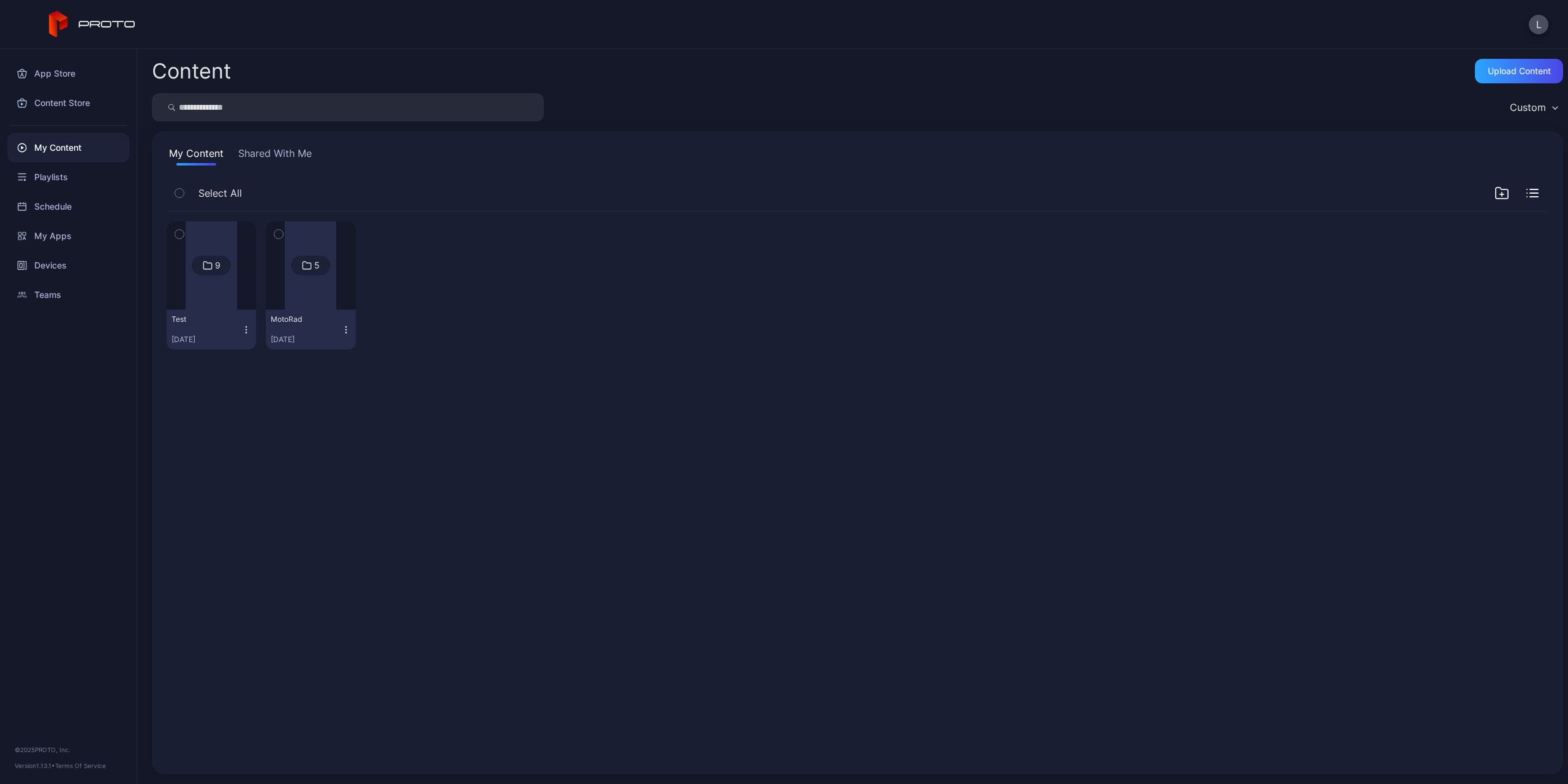
click at [220, 281] on div at bounding box center [211, 265] width 52 height 88
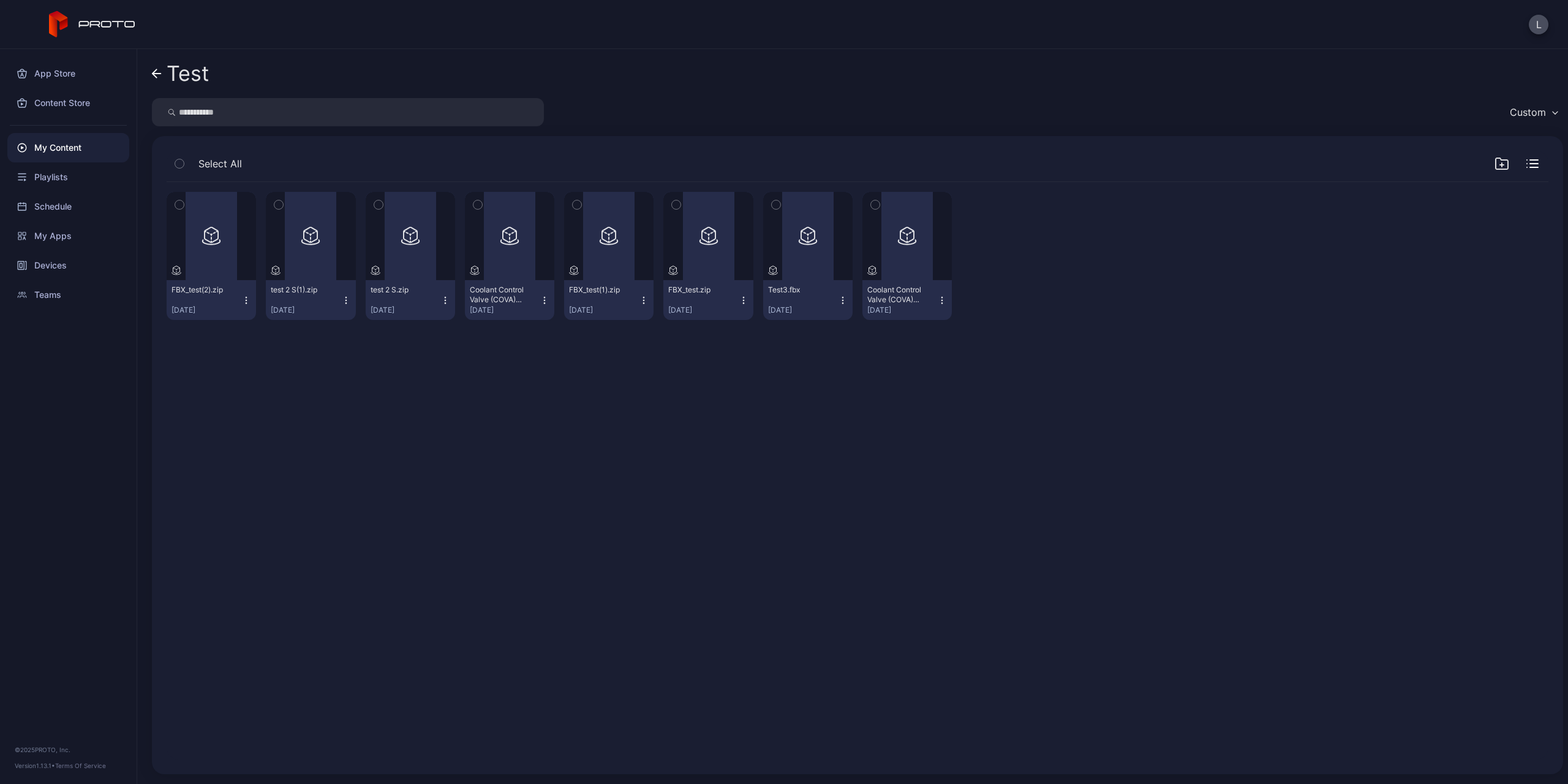
click at [220, 281] on button "FBX_test(2).zip Sep 23, 2025" at bounding box center [211, 300] width 90 height 40
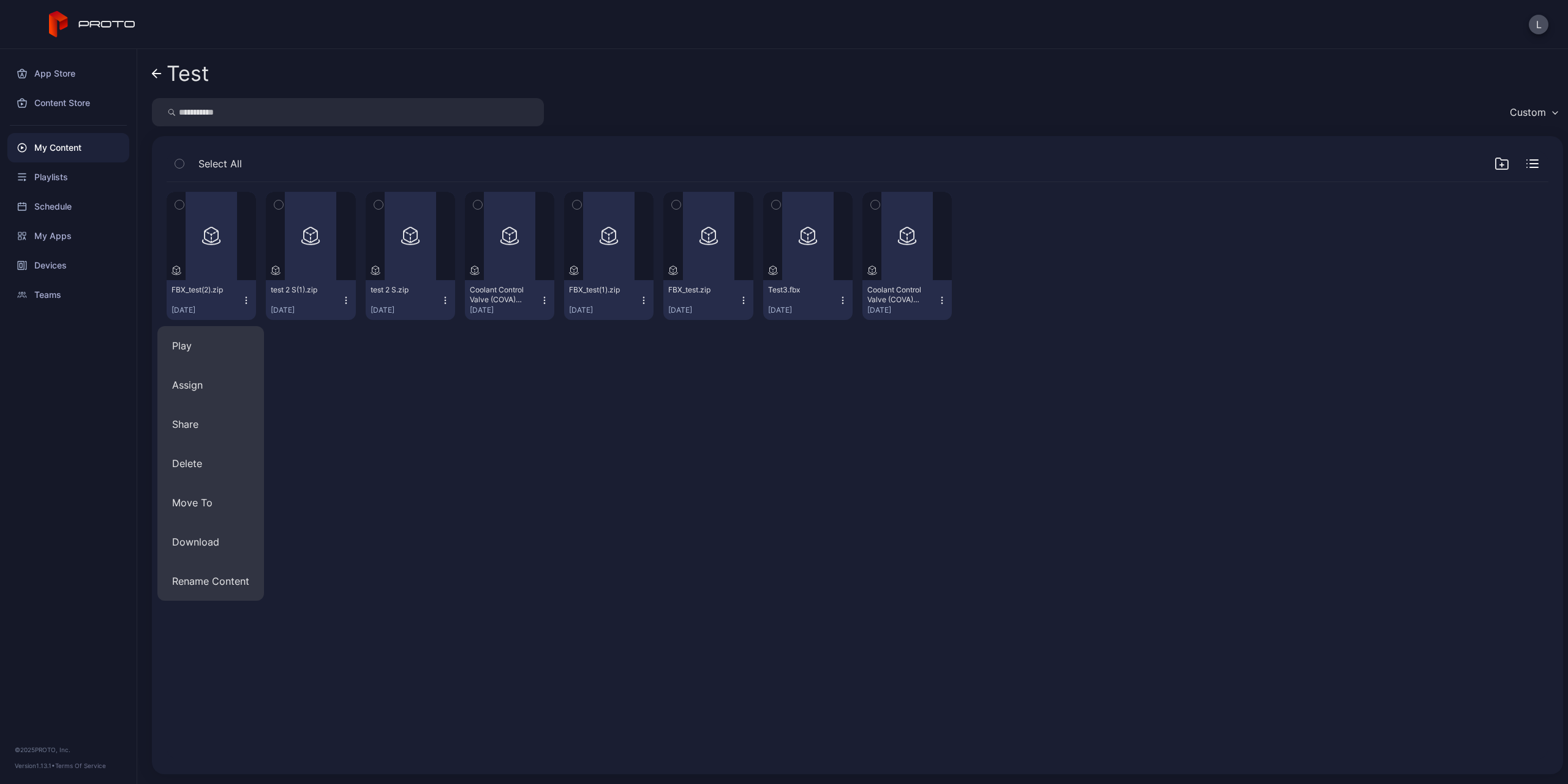
click at [407, 451] on div "Preview FBX_test(2).zip Sep 23, 2025 Preview test 2 S(1).zip Sep 23, 2025 Previ…" at bounding box center [857, 470] width 1401 height 597
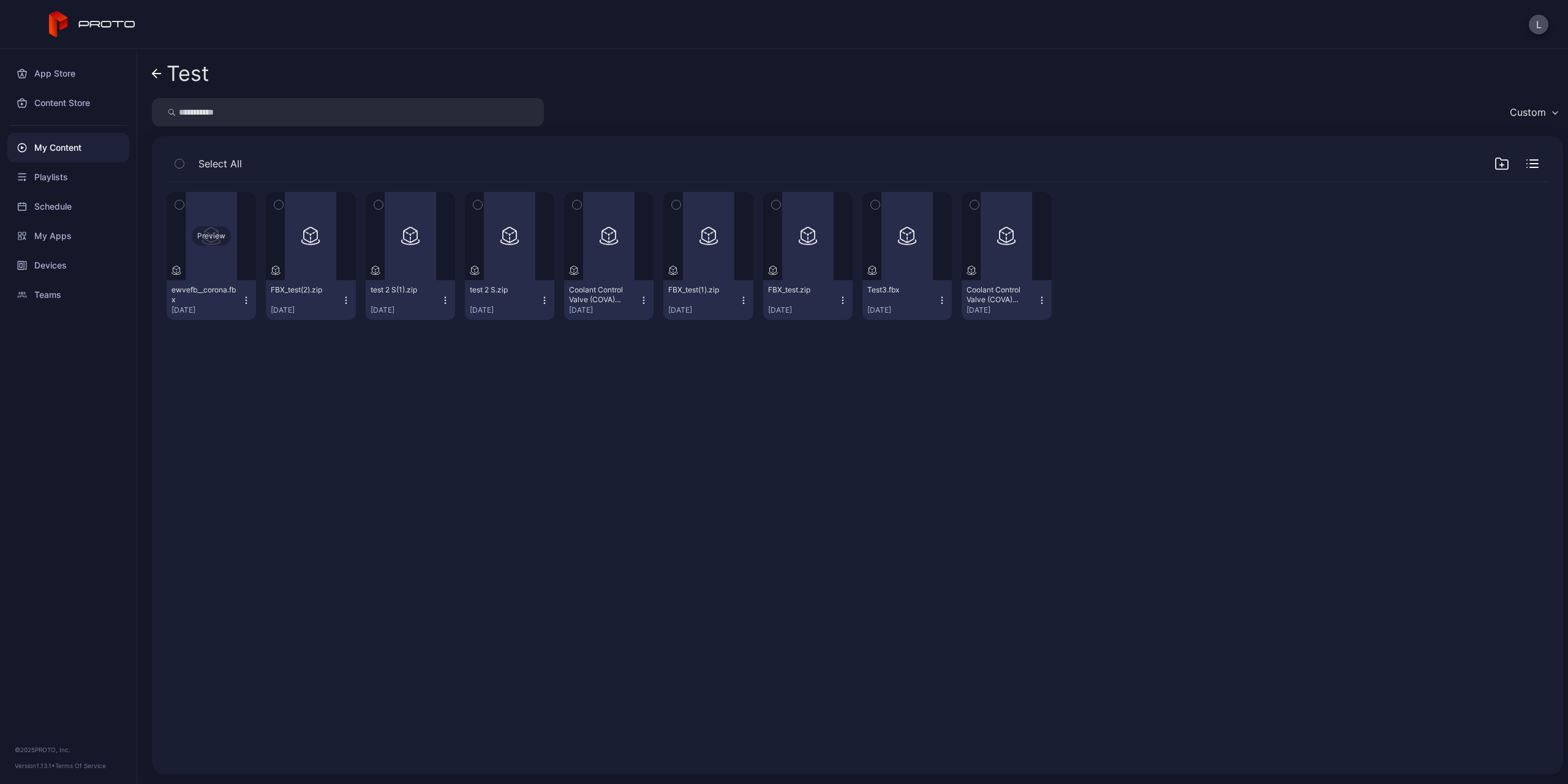
click at [224, 266] on div "Preview" at bounding box center [211, 236] width 90 height 88
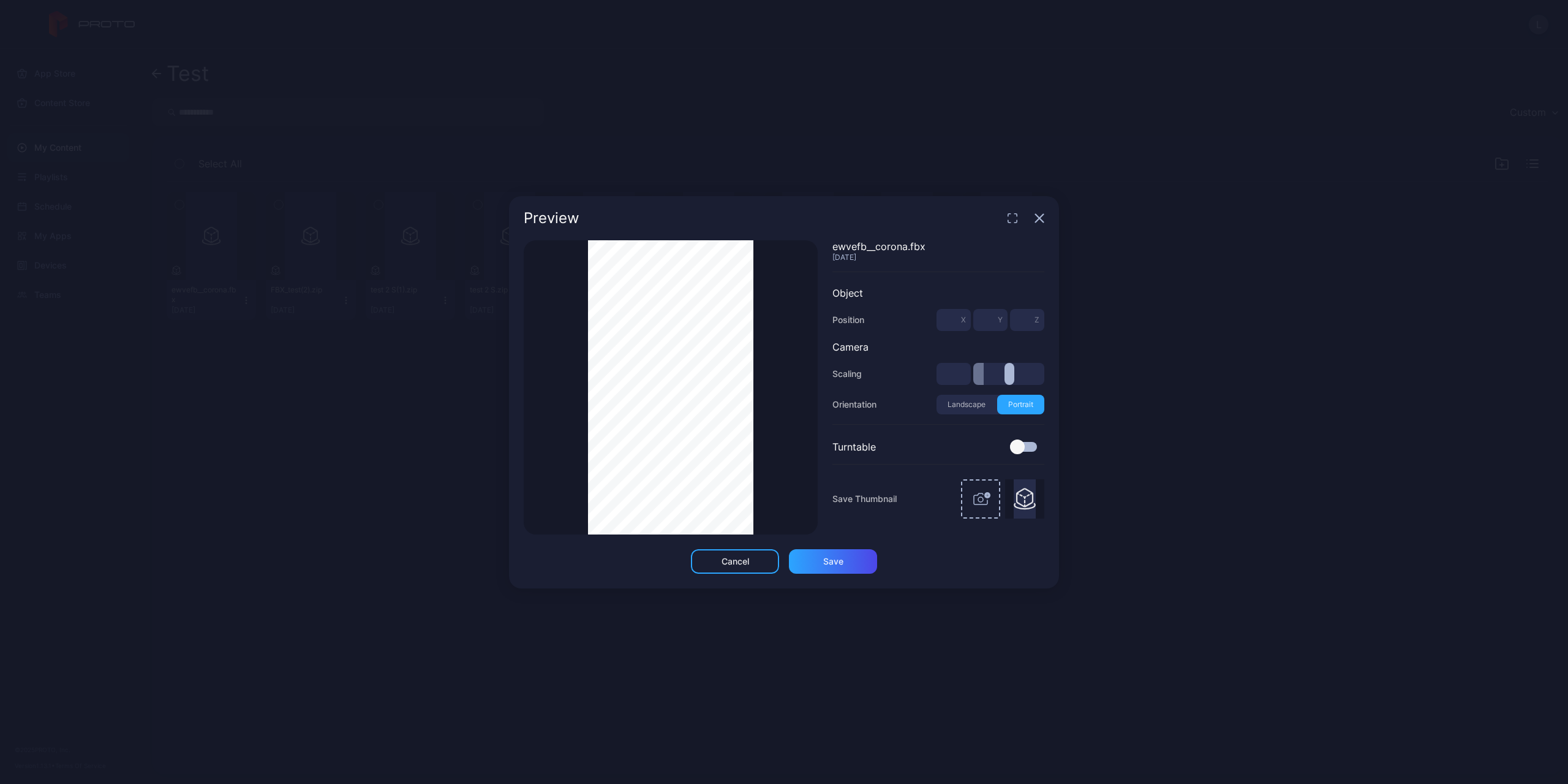
click at [1039, 220] on icon "button" at bounding box center [1040, 218] width 10 height 10
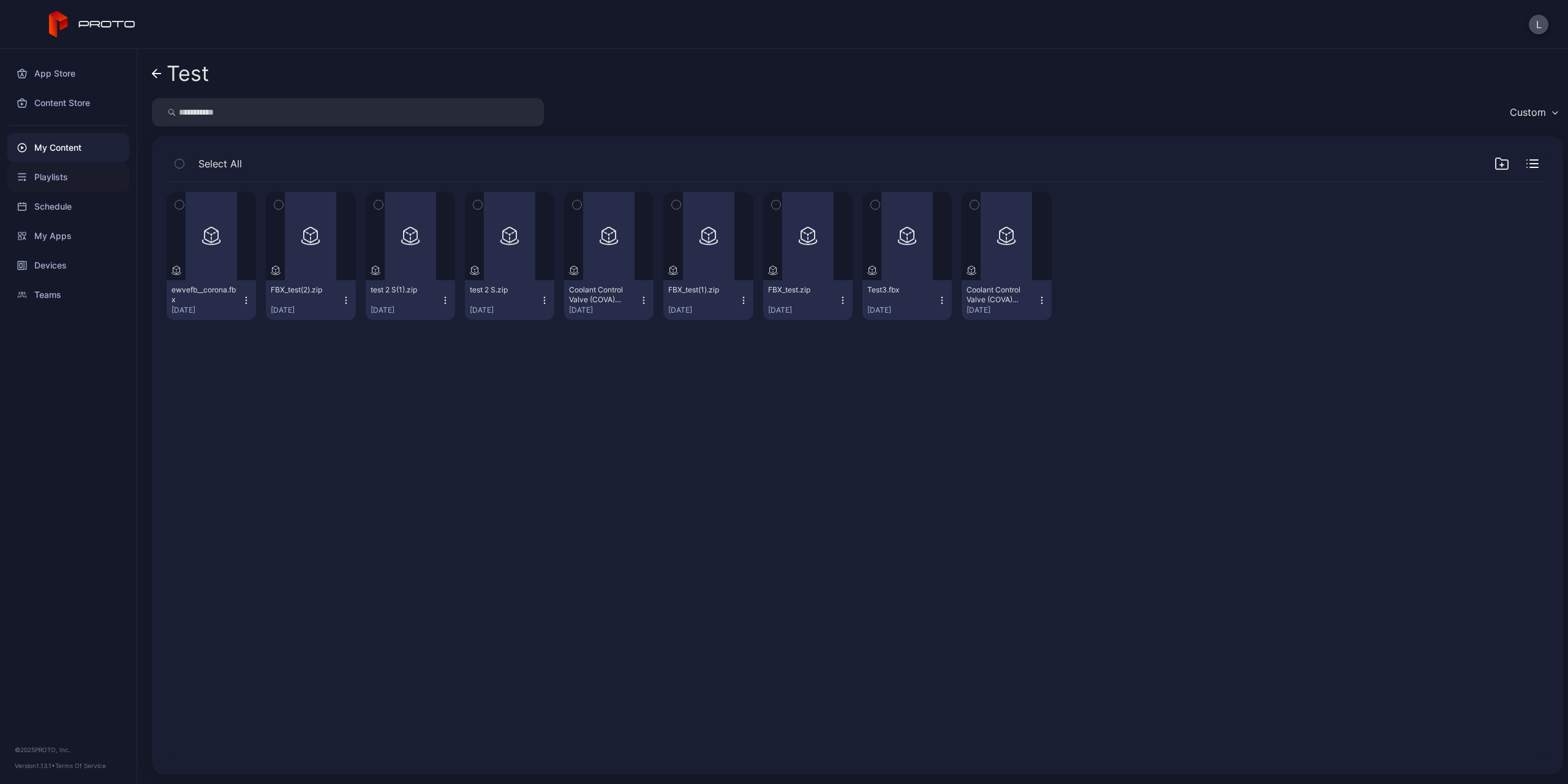
click at [95, 177] on div "Playlists" at bounding box center [68, 177] width 122 height 30
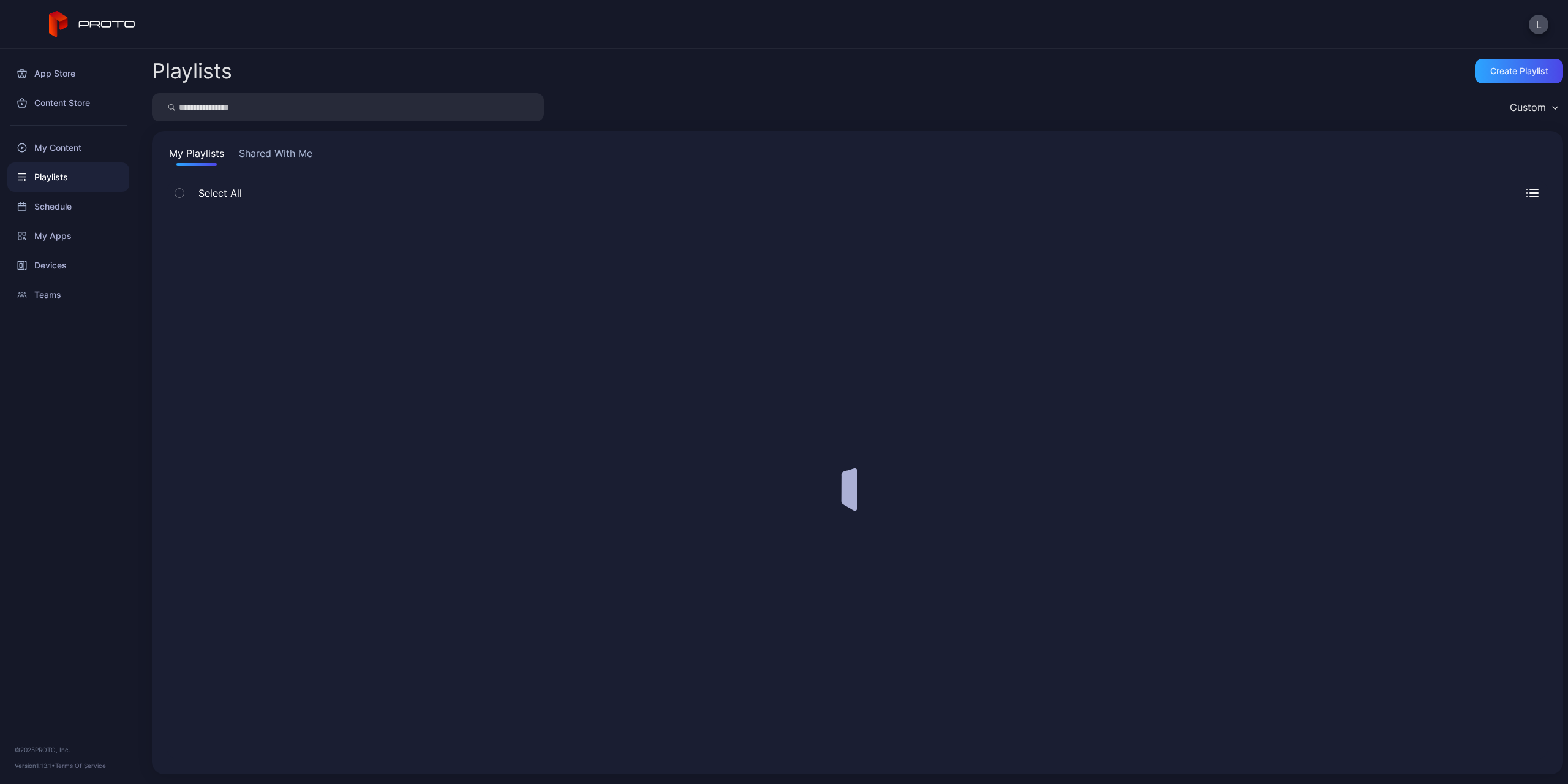
click at [73, 145] on div "My Content" at bounding box center [68, 148] width 122 height 30
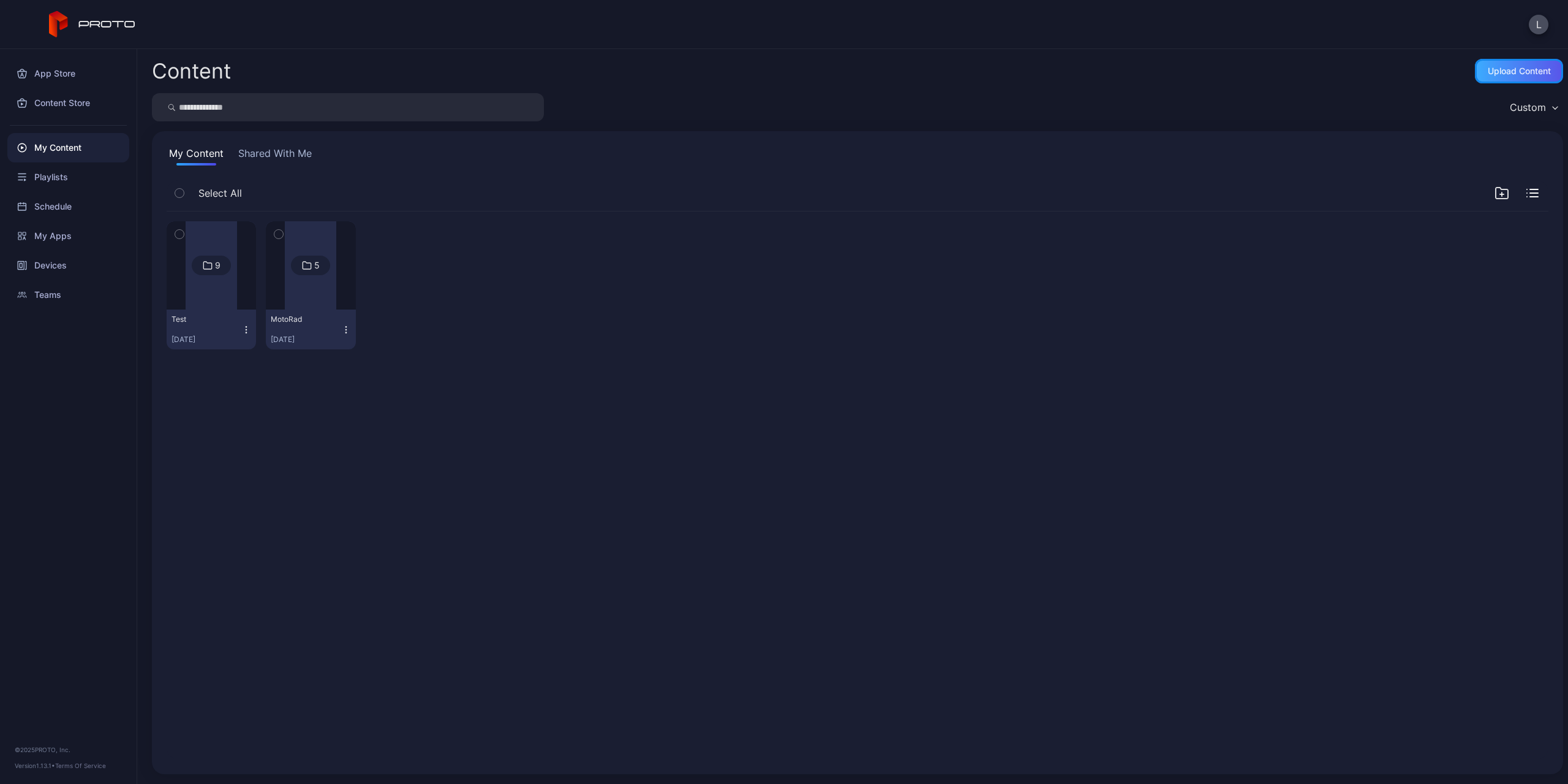
click at [1524, 67] on div "Upload Content" at bounding box center [1519, 71] width 63 height 10
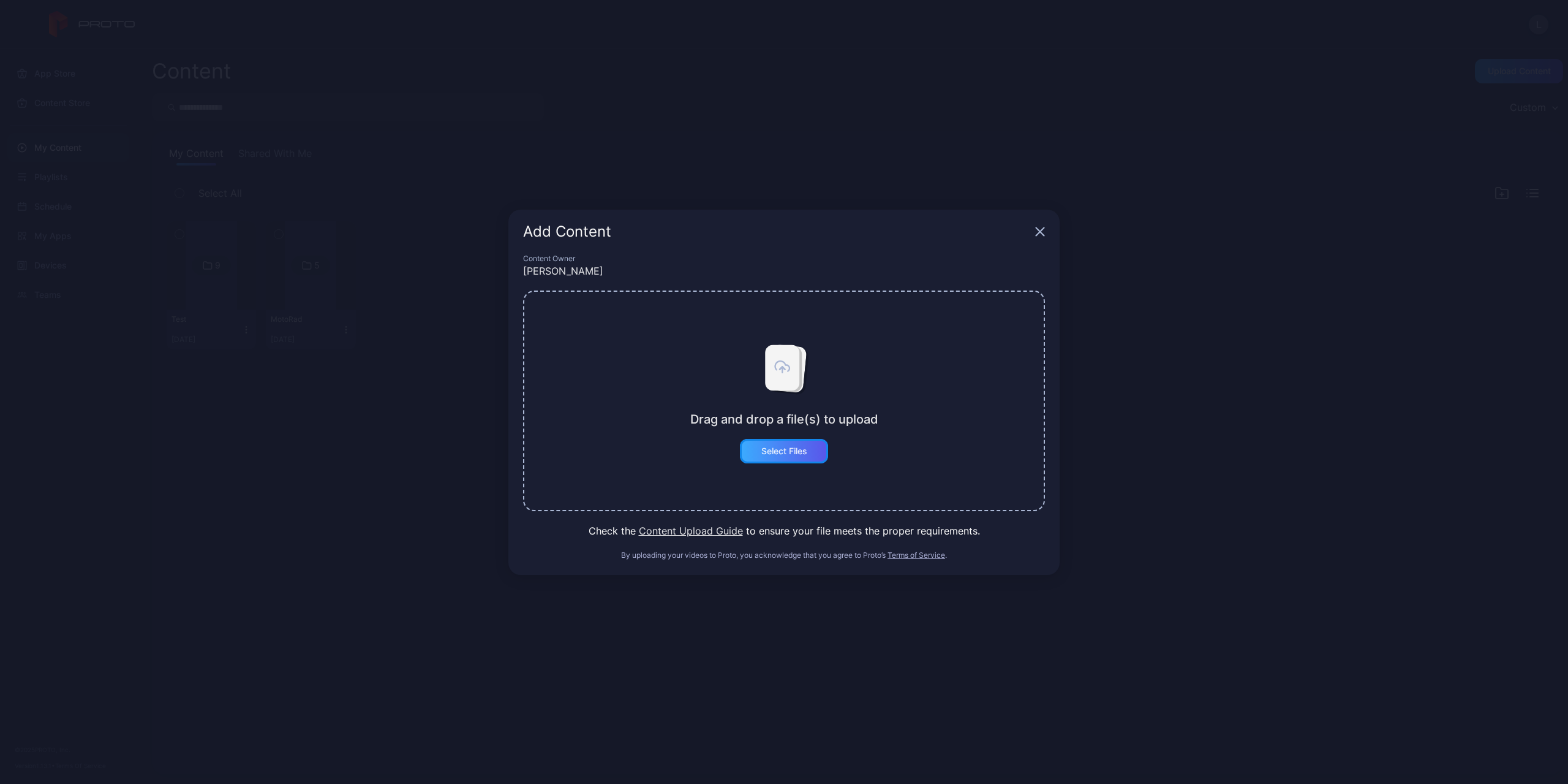
click at [770, 454] on div "Select Files" at bounding box center [784, 451] width 46 height 10
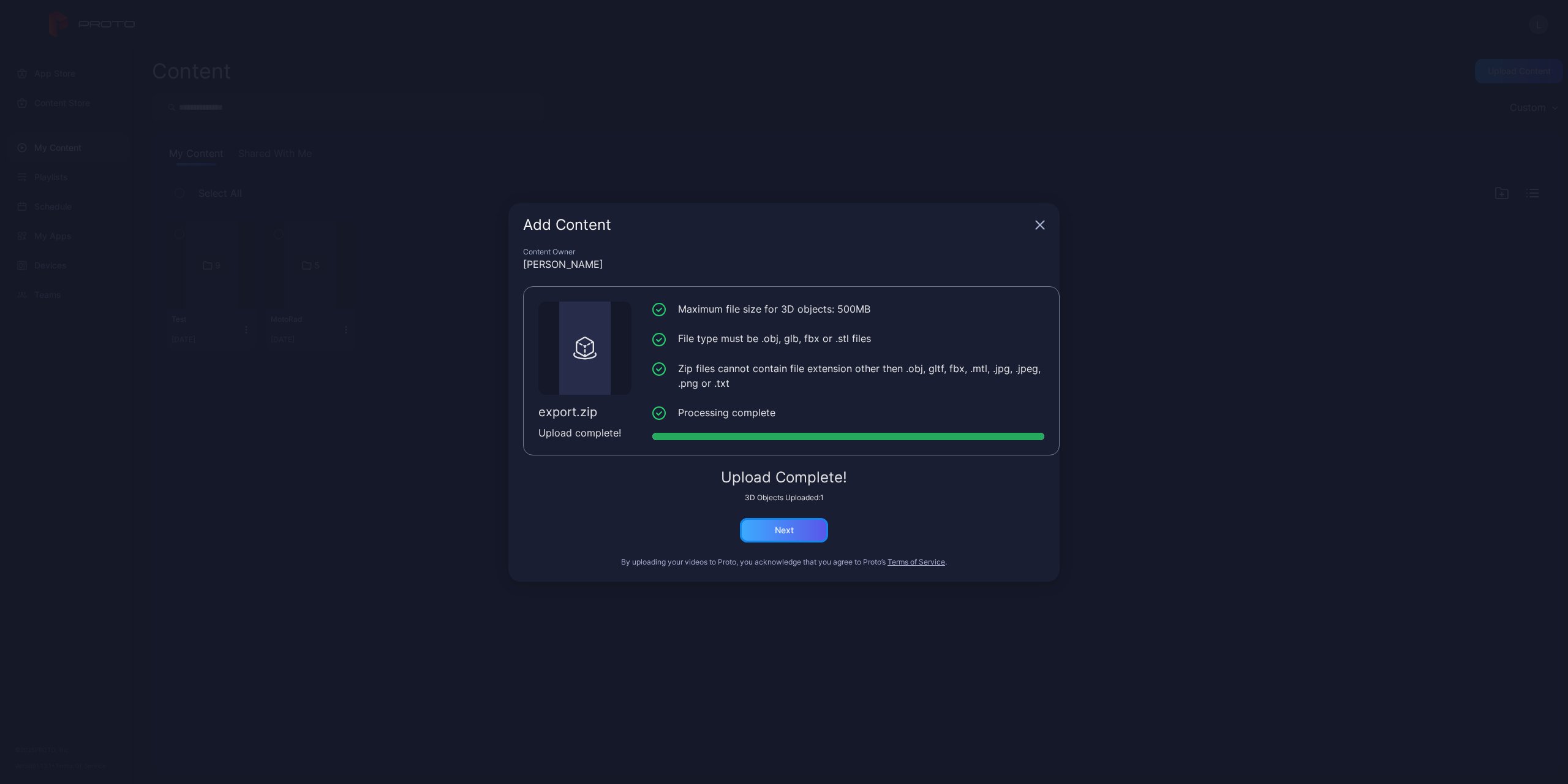
click at [810, 531] on div "Next" at bounding box center [784, 530] width 88 height 25
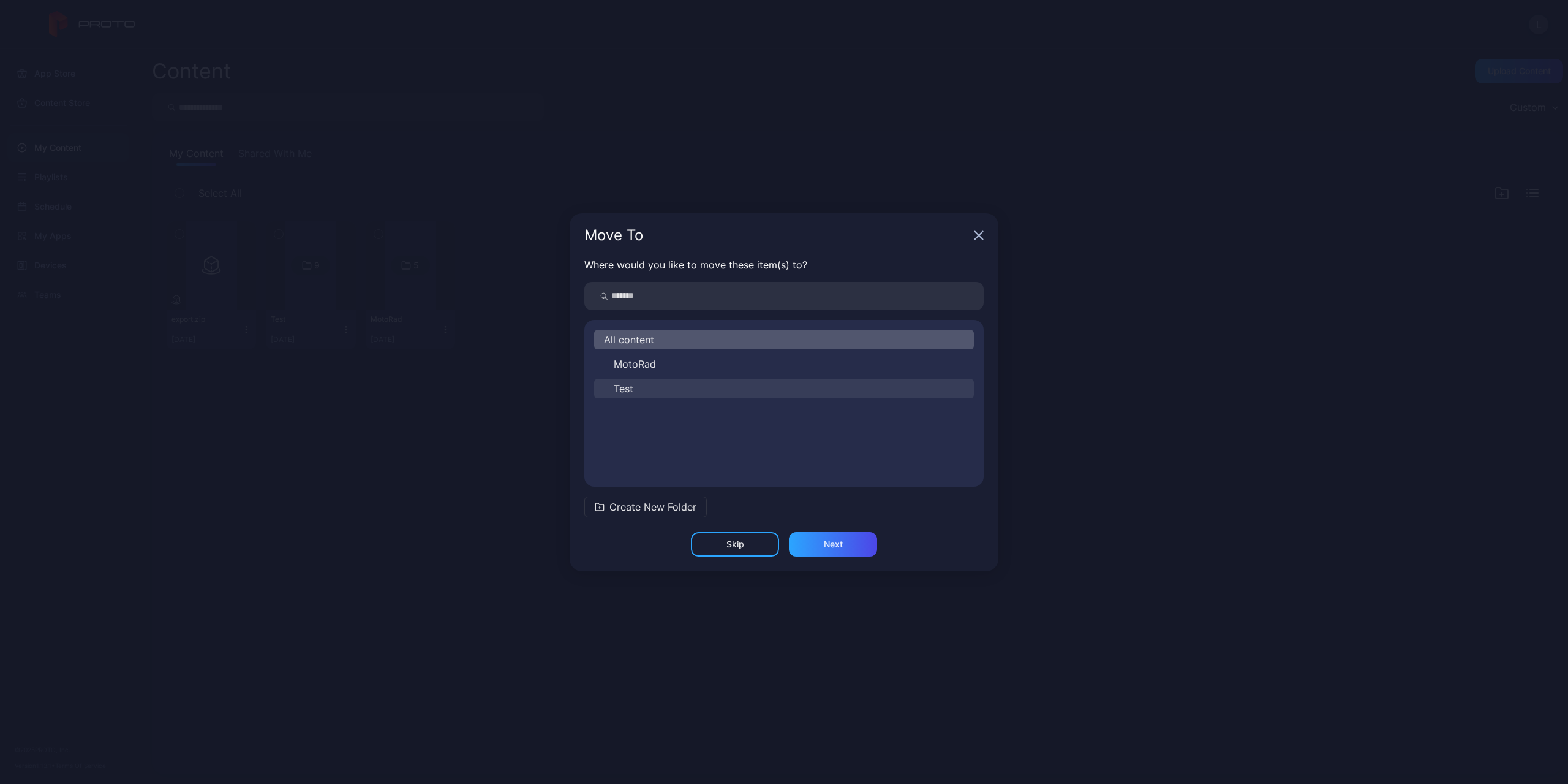
click at [667, 396] on button "Test" at bounding box center [784, 388] width 380 height 20
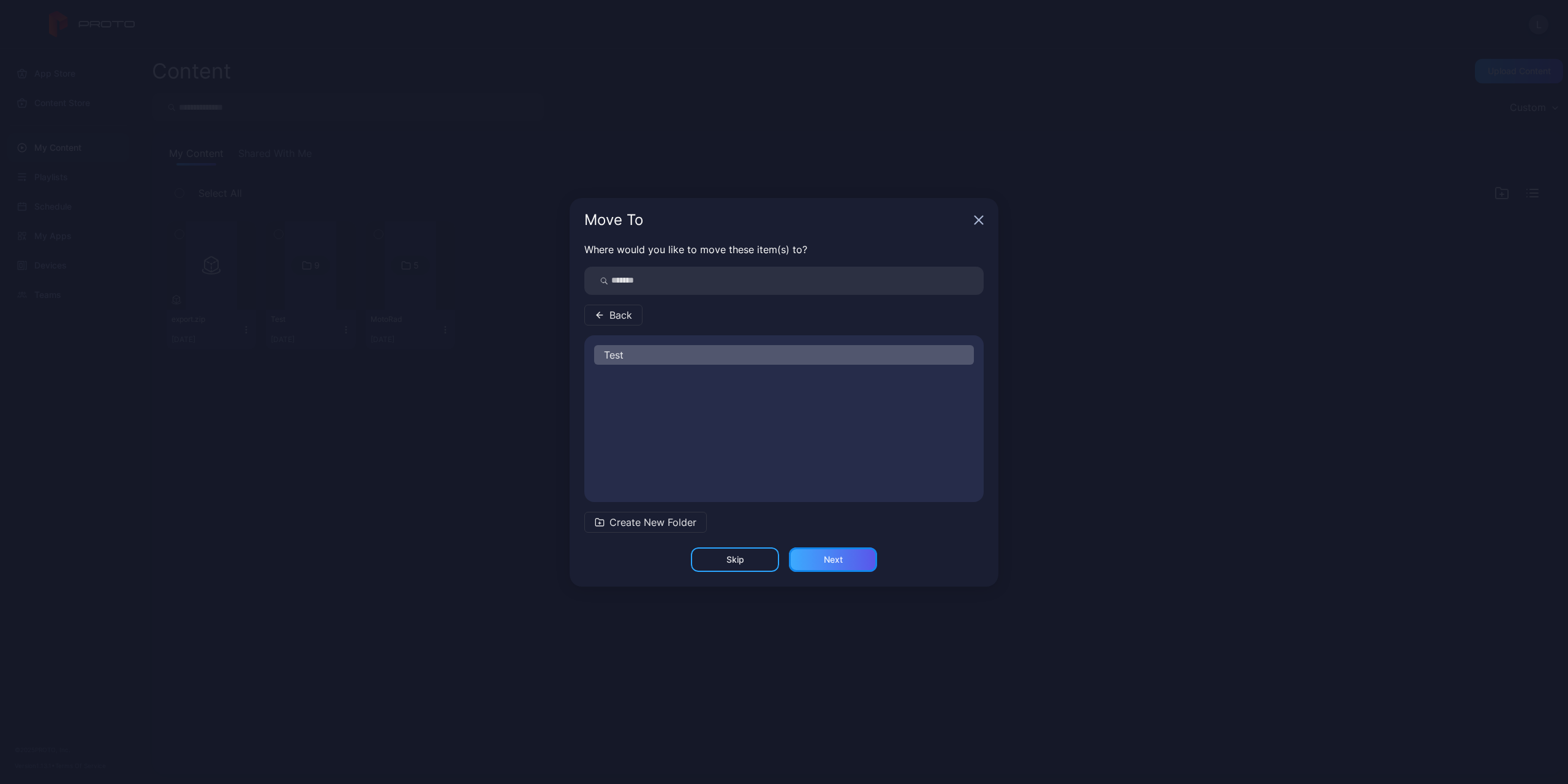
click at [838, 565] on div "Next" at bounding box center [833, 559] width 88 height 25
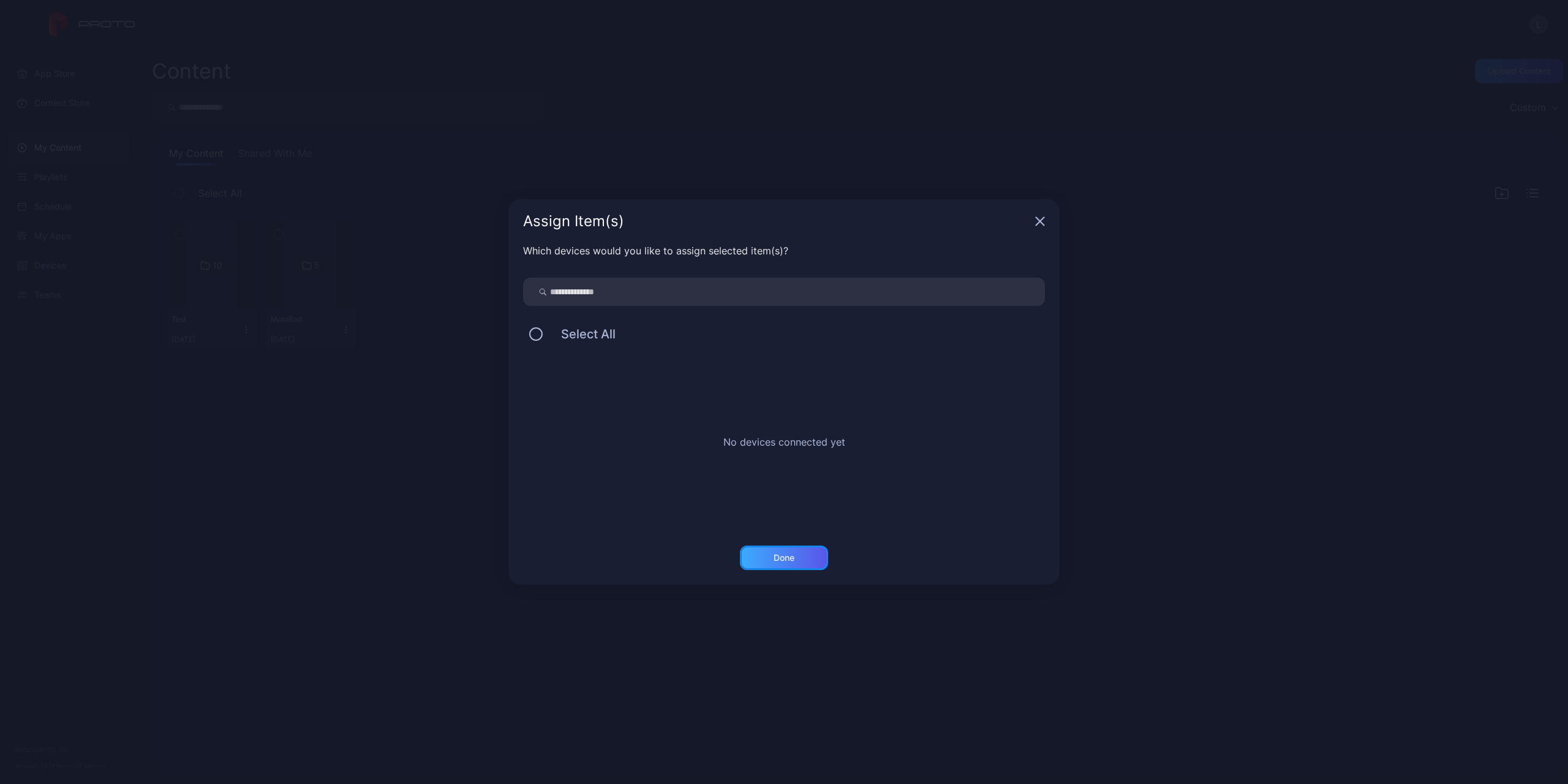
click at [792, 554] on div "Done" at bounding box center [784, 558] width 21 height 10
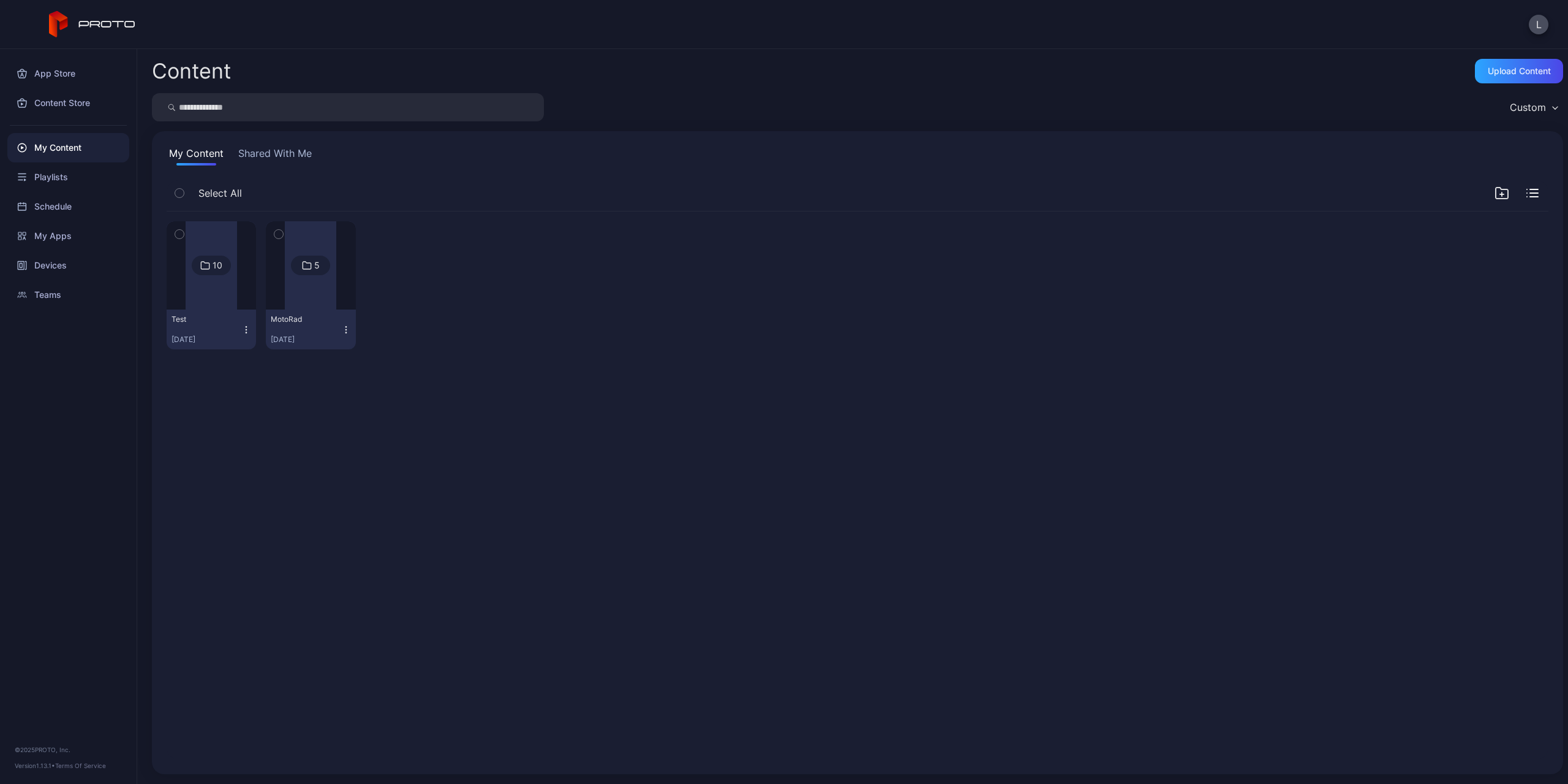
drag, startPoint x: 85, startPoint y: 141, endPoint x: 81, endPoint y: 146, distance: 6.4
click at [85, 141] on div "My Content" at bounding box center [68, 148] width 122 height 30
click at [190, 290] on div at bounding box center [211, 265] width 52 height 88
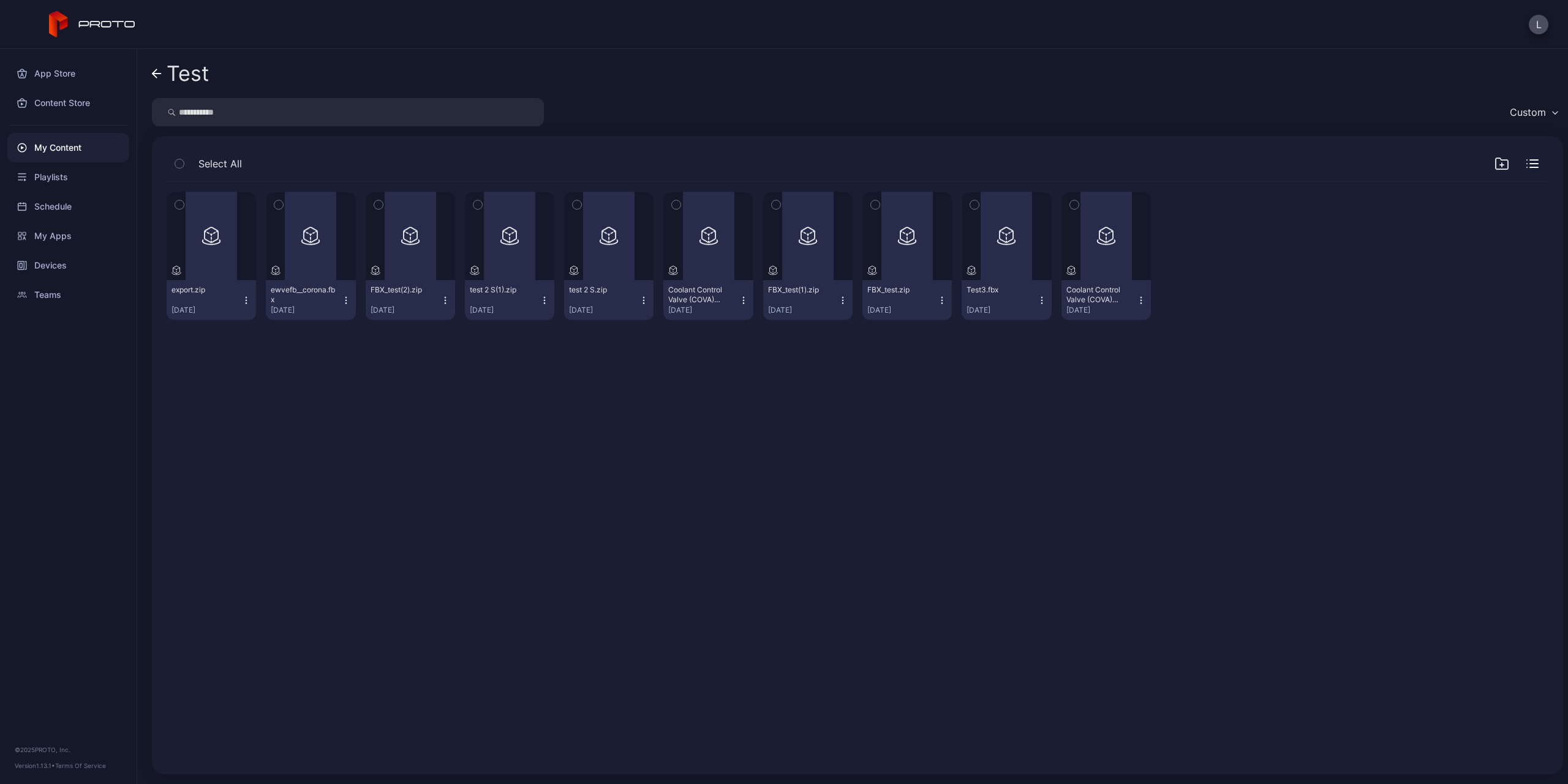
click at [310, 463] on div "Preview export.zip Sep 23, 2025 Preview ewvefb__corona.fbx Sep 23, 2025 Preview…" at bounding box center [857, 470] width 1401 height 597
click at [208, 244] on div "Preview" at bounding box center [212, 236] width 40 height 20
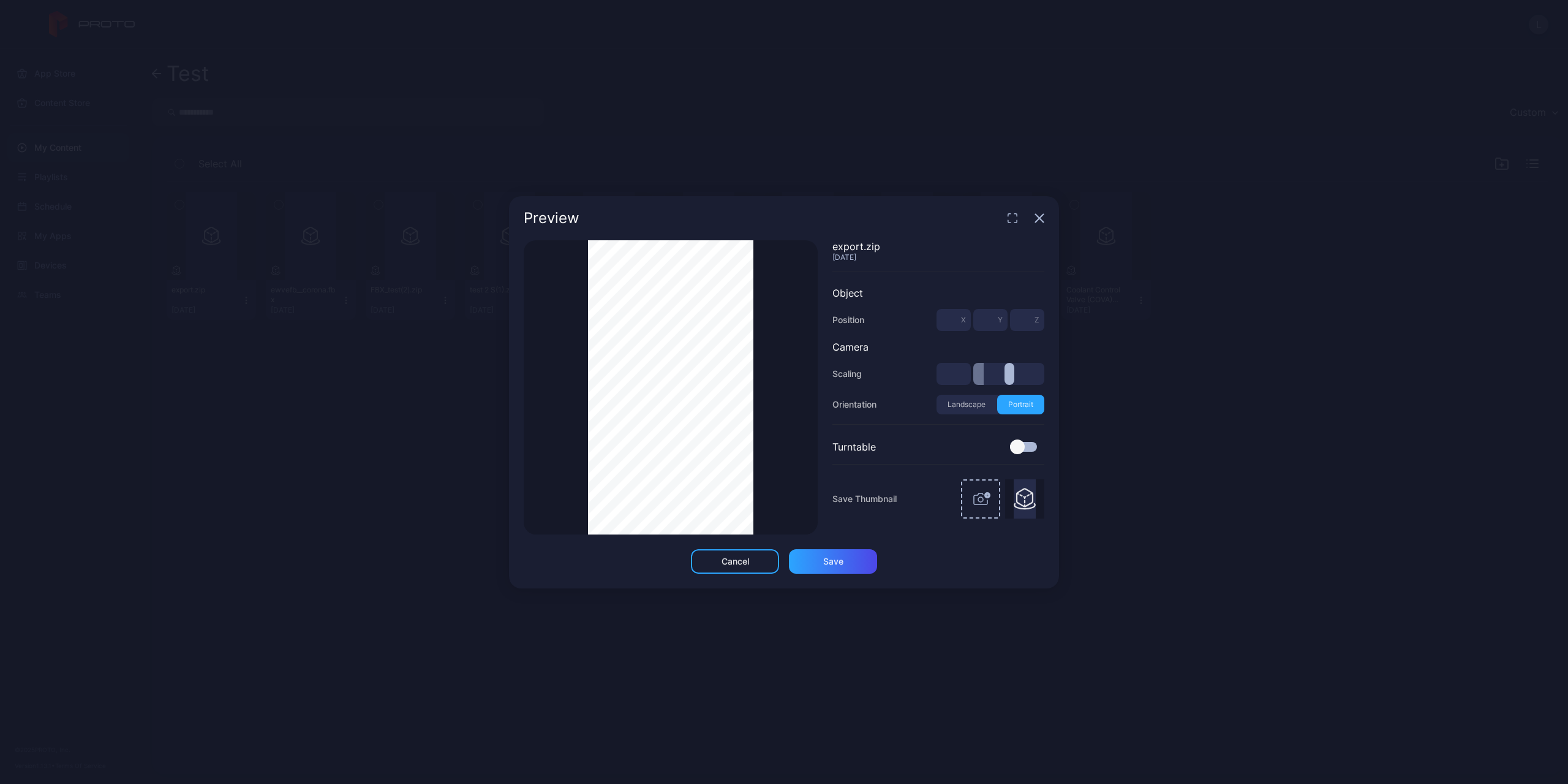
click at [1040, 215] on icon "button" at bounding box center [1040, 218] width 10 height 10
